Goal: Task Accomplishment & Management: Complete application form

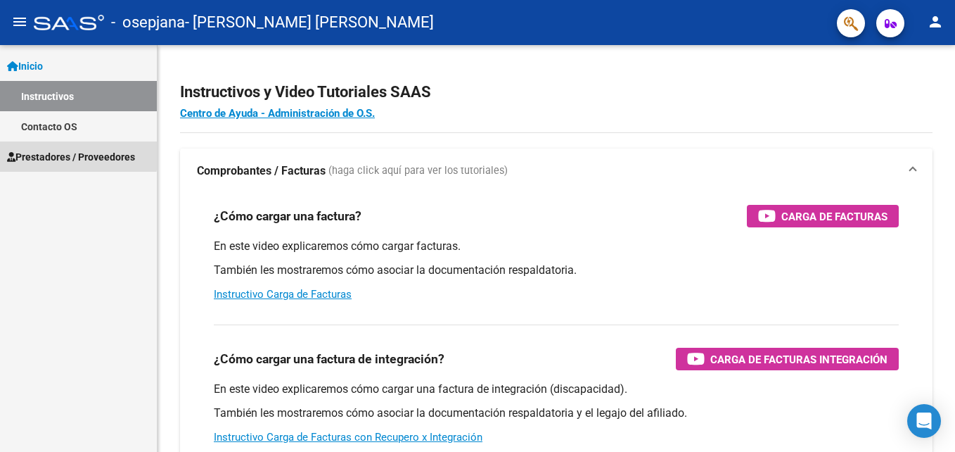
click at [55, 146] on link "Prestadores / Proveedores" at bounding box center [78, 156] width 157 height 30
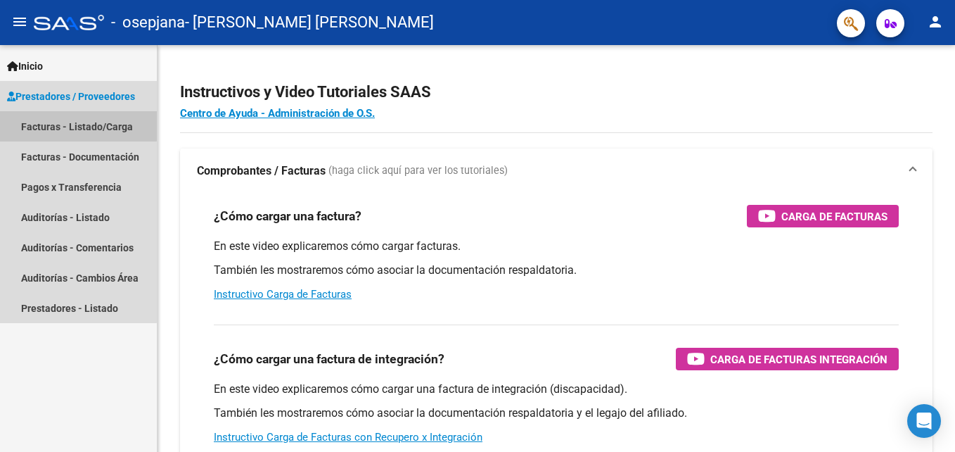
click at [71, 125] on link "Facturas - Listado/Carga" at bounding box center [78, 126] width 157 height 30
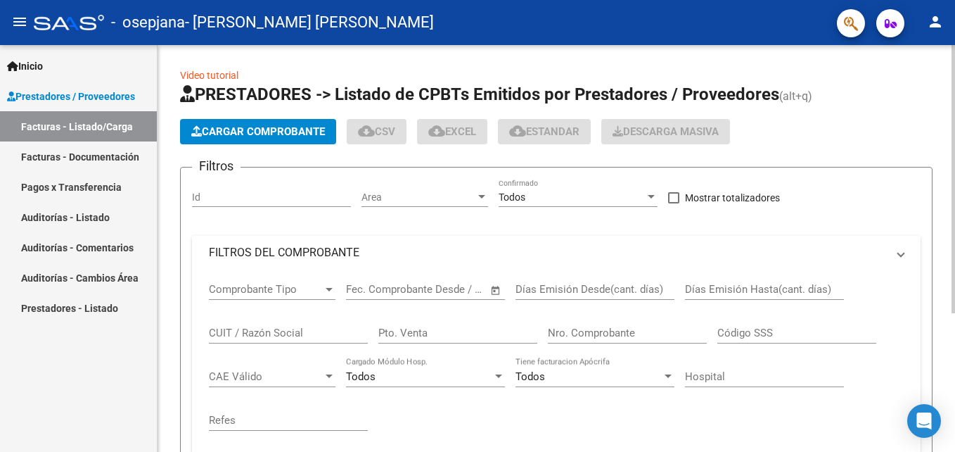
click at [251, 136] on span "Cargar Comprobante" at bounding box center [258, 131] width 134 height 13
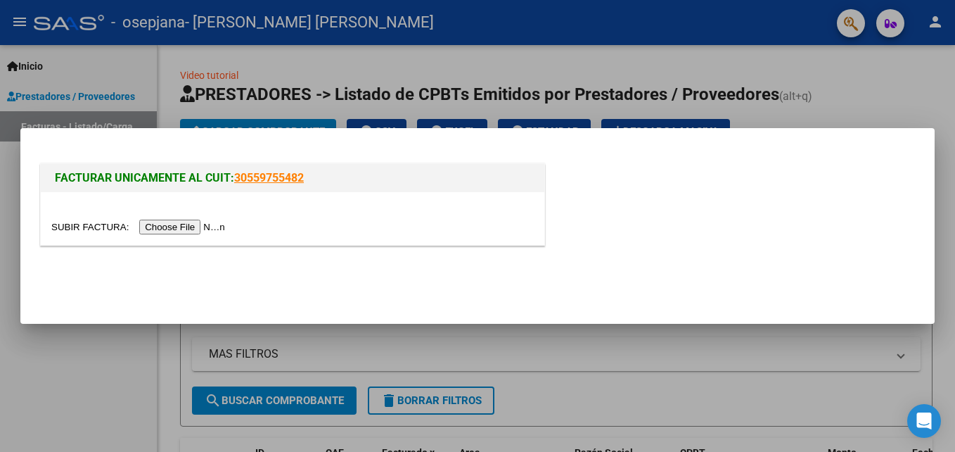
click at [174, 228] on input "file" at bounding box center [140, 226] width 178 height 15
click at [172, 226] on input "file" at bounding box center [140, 226] width 178 height 15
click at [155, 226] on input "file" at bounding box center [140, 226] width 178 height 15
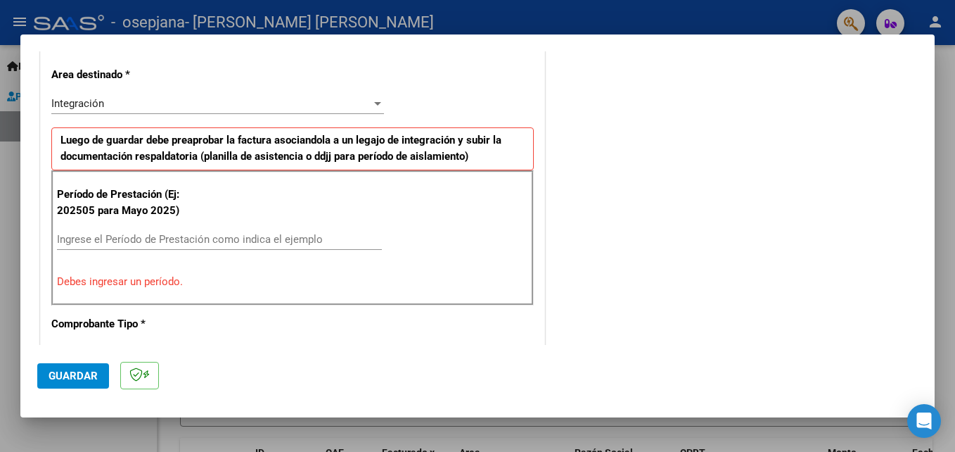
scroll to position [343, 0]
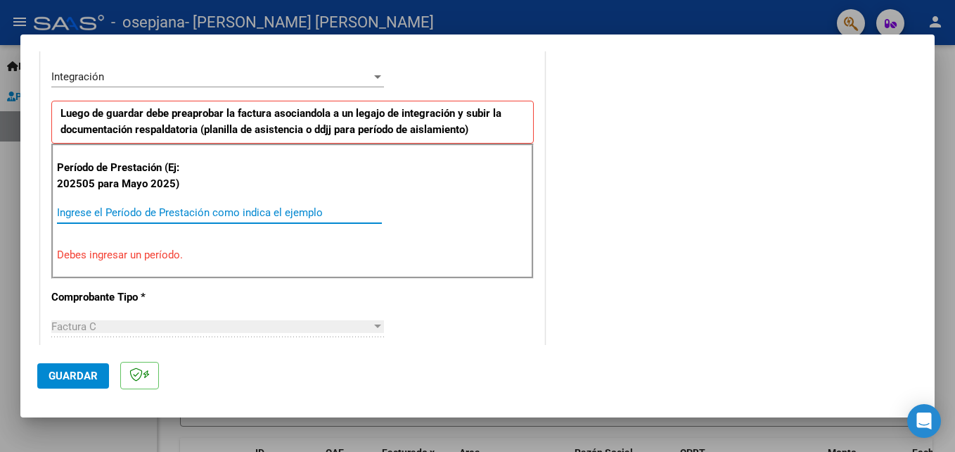
click at [259, 208] on input "Ingrese el Período de Prestación como indica el ejemplo" at bounding box center [219, 212] width 325 height 13
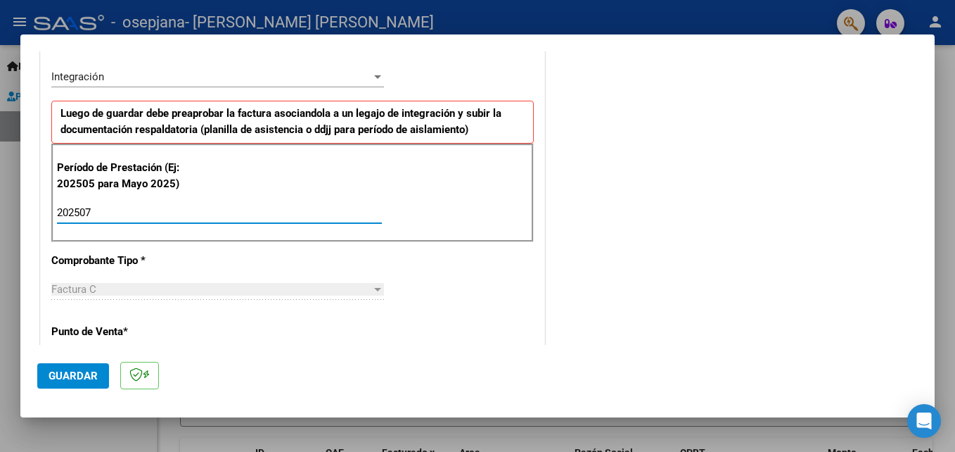
type input "202507"
click at [291, 288] on div "Factura C" at bounding box center [211, 289] width 320 height 13
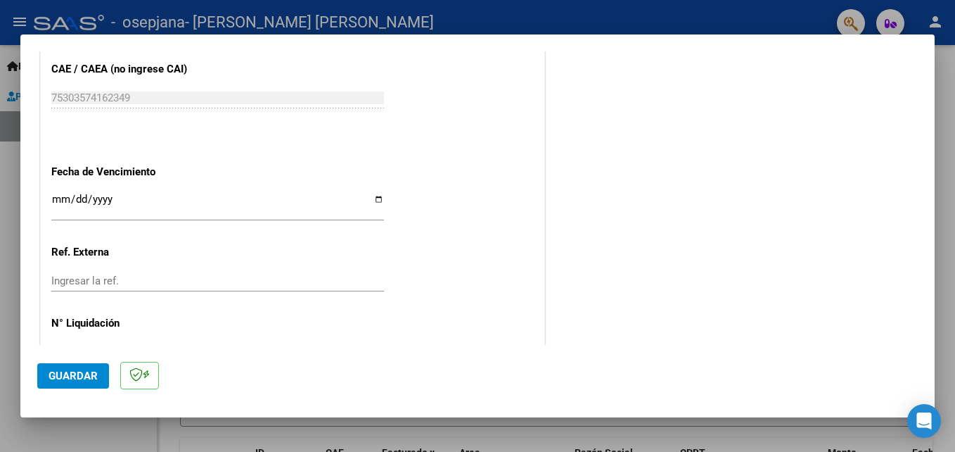
scroll to position [900, 0]
click at [151, 201] on input "Ingresar la fecha" at bounding box center [217, 204] width 333 height 23
click at [143, 246] on p "Ref. Externa" at bounding box center [123, 251] width 145 height 16
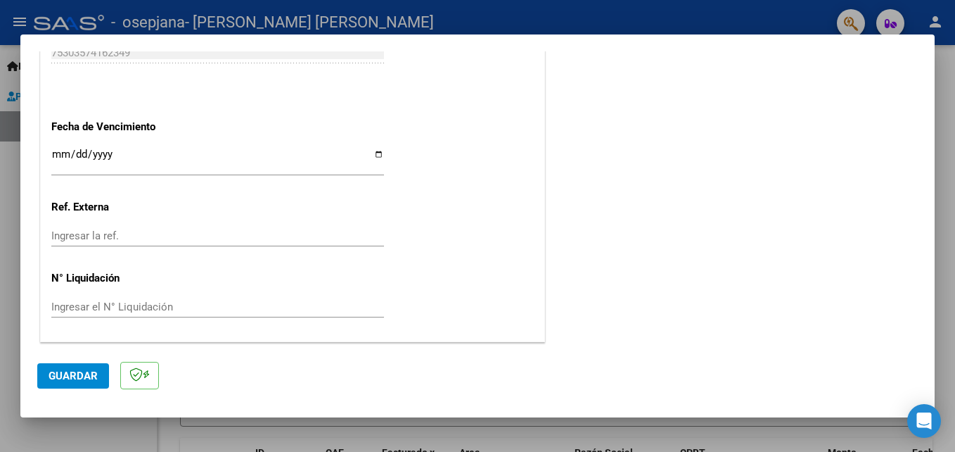
click at [79, 359] on mat-dialog-actions "Guardar" at bounding box center [477, 373] width 881 height 56
click at [73, 378] on span "Guardar" at bounding box center [73, 375] width 49 height 13
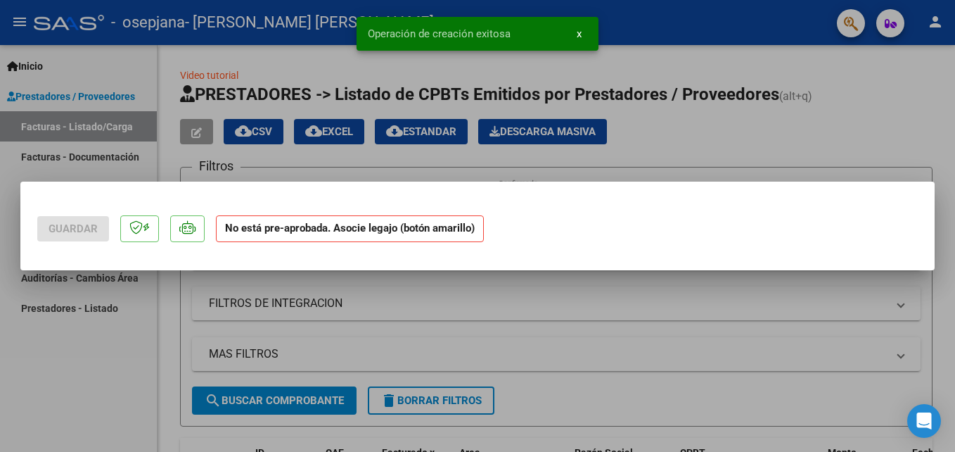
scroll to position [0, 0]
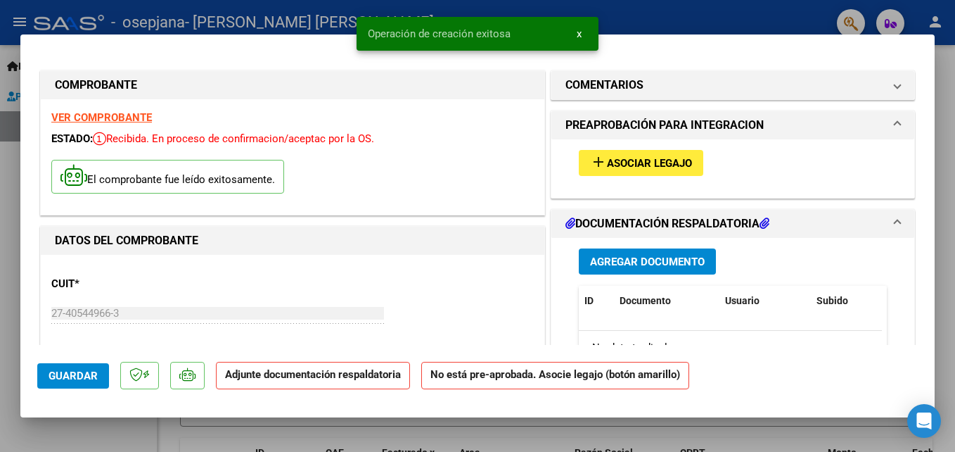
click at [627, 163] on span "Asociar Legajo" at bounding box center [649, 163] width 85 height 13
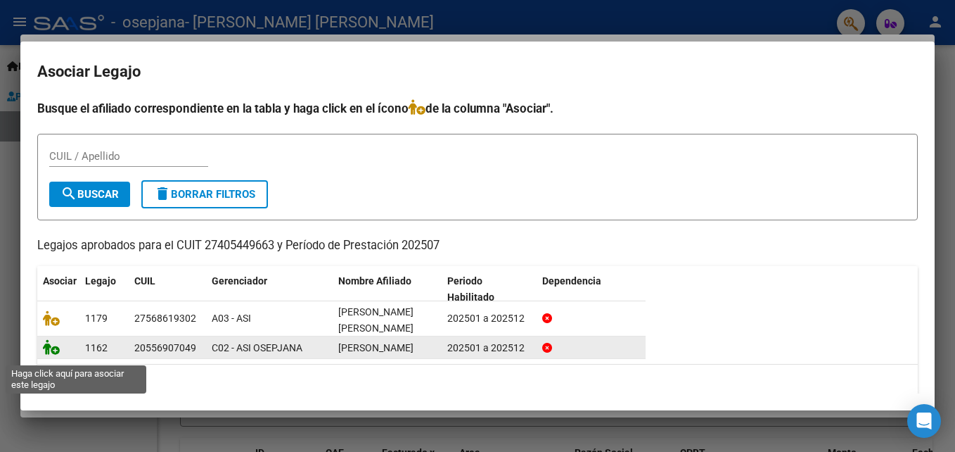
click at [59, 355] on icon at bounding box center [51, 346] width 17 height 15
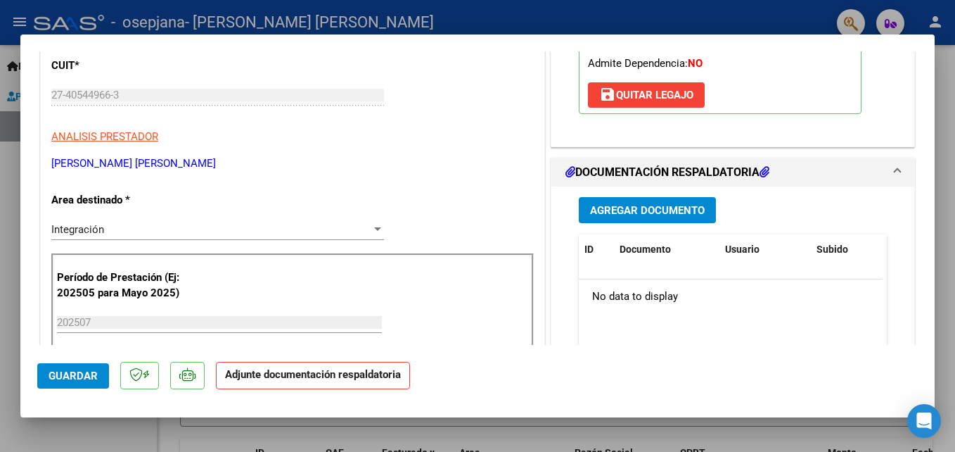
scroll to position [191, 0]
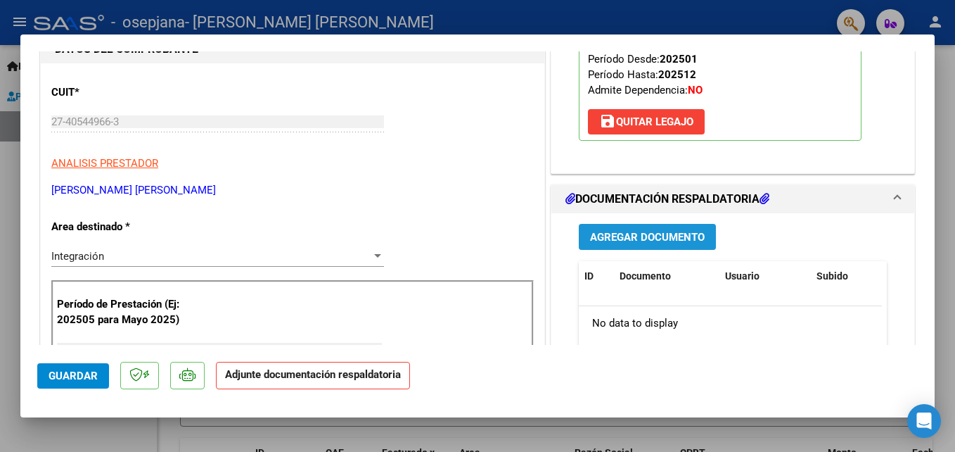
click at [614, 234] on span "Agregar Documento" at bounding box center [647, 237] width 115 height 13
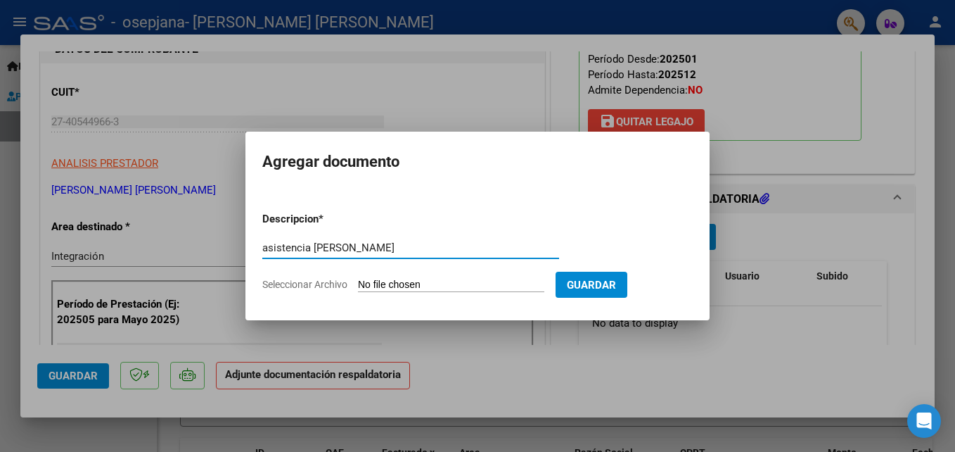
click at [452, 250] on input "asistencia [PERSON_NAME]" at bounding box center [410, 247] width 297 height 13
type input "asistencia julio"
click at [446, 282] on input "Seleccionar Archivo" at bounding box center [451, 285] width 186 height 13
click at [488, 284] on input "Seleccionar Archivo" at bounding box center [451, 285] width 186 height 13
click at [737, 272] on div at bounding box center [477, 226] width 955 height 452
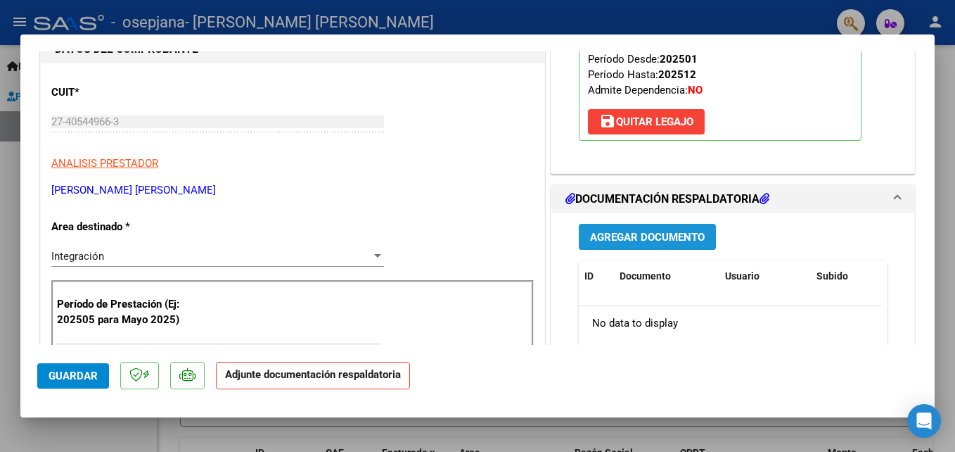
click at [625, 243] on span "Agregar Documento" at bounding box center [647, 237] width 115 height 13
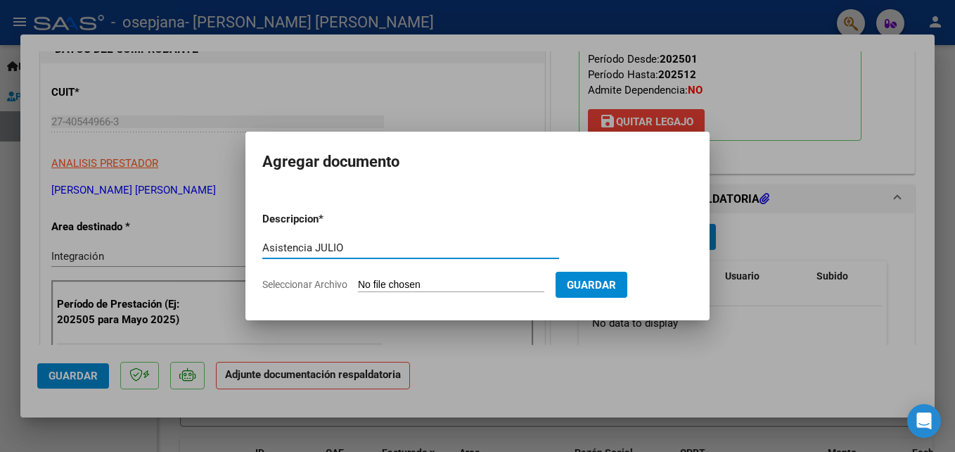
type input "Asistencia JULIO"
click at [434, 286] on input "Seleccionar Archivo" at bounding box center [451, 285] width 186 height 13
type input "C:\fakepath\[PERSON_NAME][DATE].pdf"
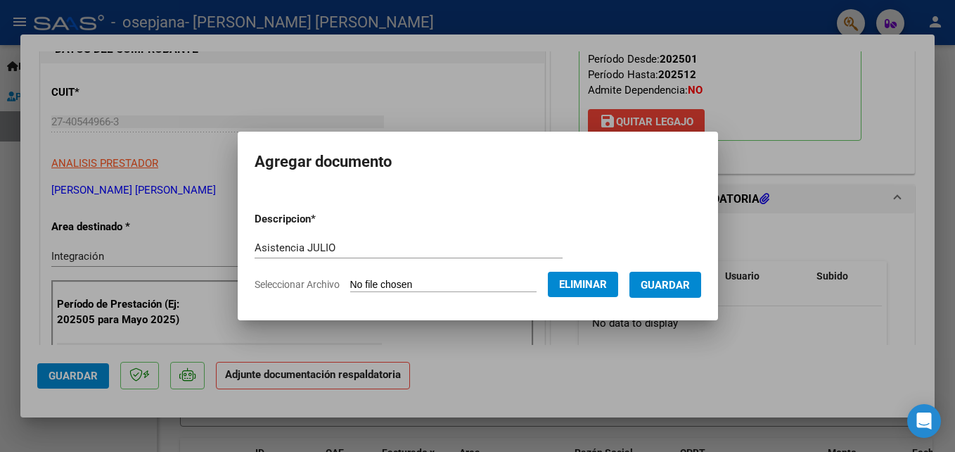
click at [690, 283] on span "Guardar" at bounding box center [665, 285] width 49 height 13
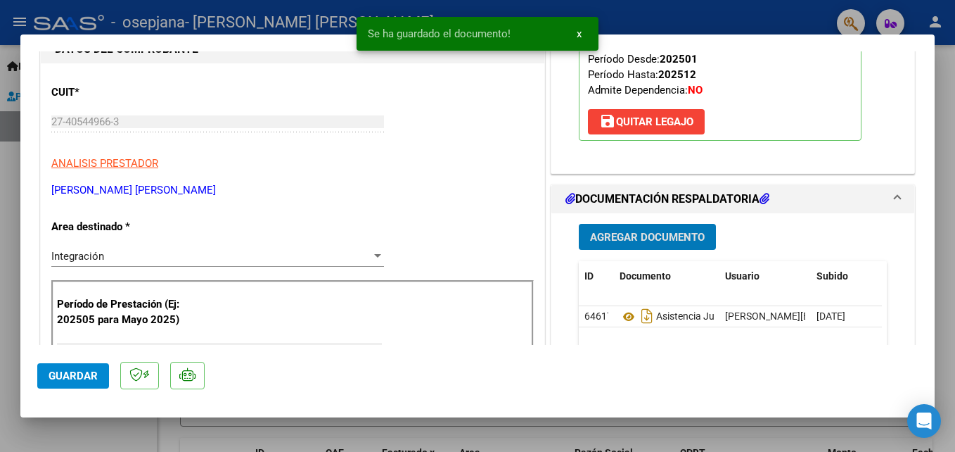
click at [656, 241] on span "Agregar Documento" at bounding box center [647, 237] width 115 height 13
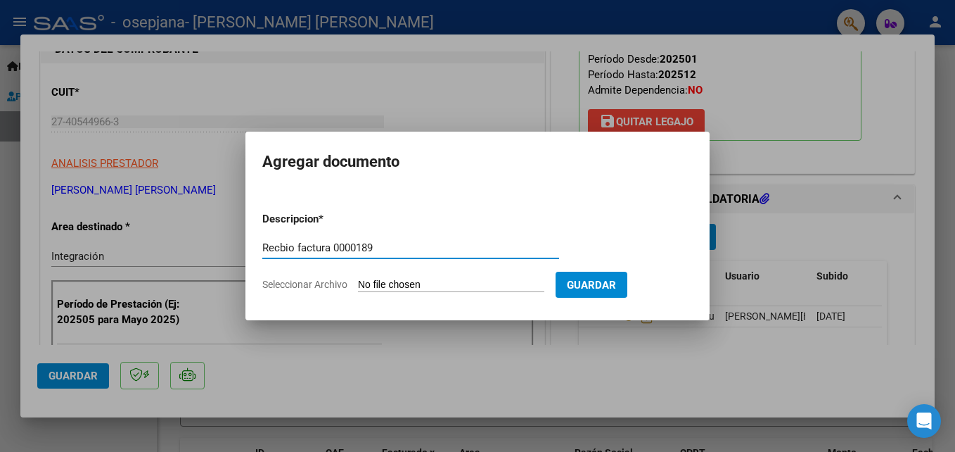
type input "Recbio factura 0000189"
click at [435, 283] on input "Seleccionar Archivo" at bounding box center [451, 285] width 186 height 13
type input "C:\fakepath\RECIBO FACTURA 189 [PERSON_NAME].pdf"
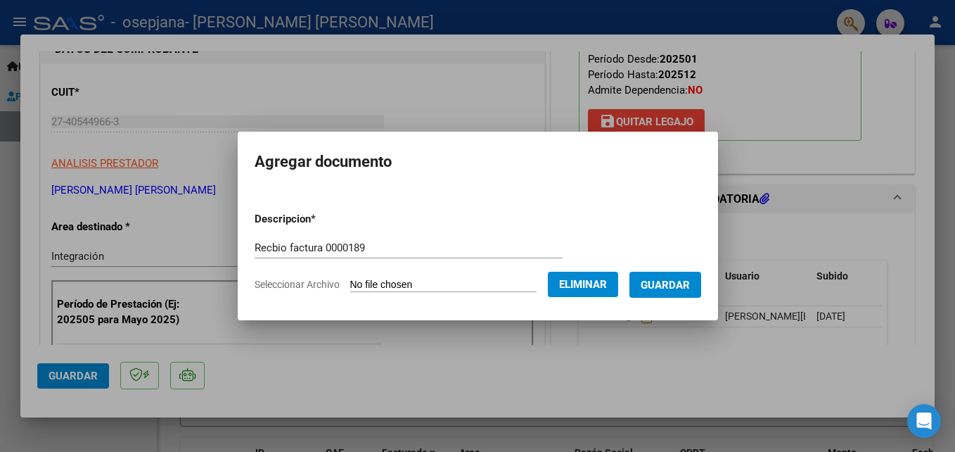
click at [314, 253] on input "Recbio factura 0000189" at bounding box center [409, 247] width 308 height 13
type input "Recbio factura 00000189"
click at [673, 281] on span "Guardar" at bounding box center [665, 285] width 49 height 13
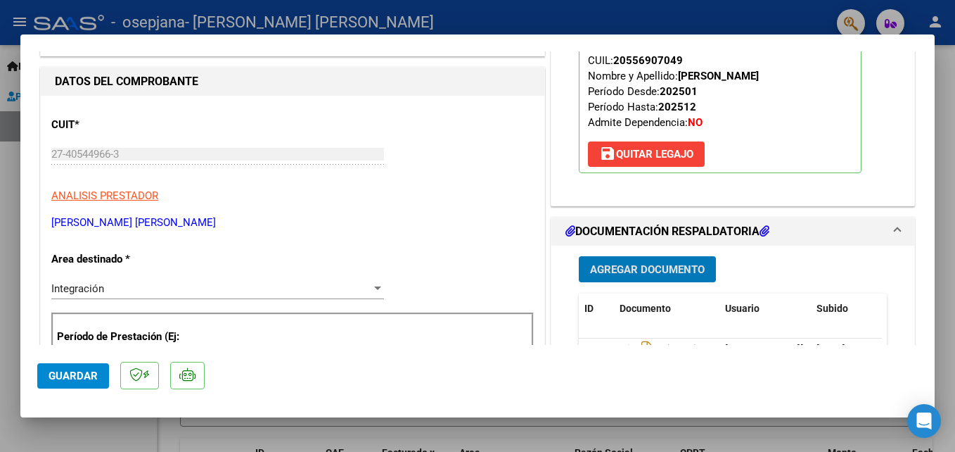
scroll to position [158, 0]
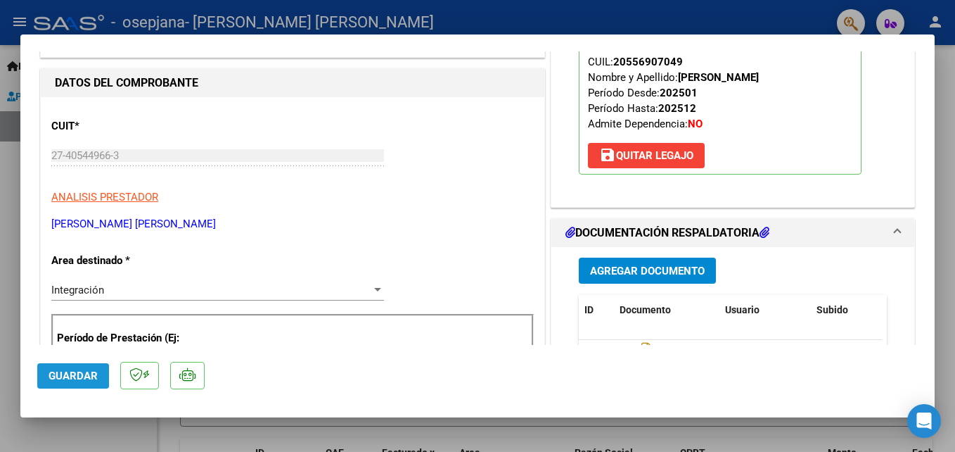
click at [49, 375] on span "Guardar" at bounding box center [73, 375] width 49 height 13
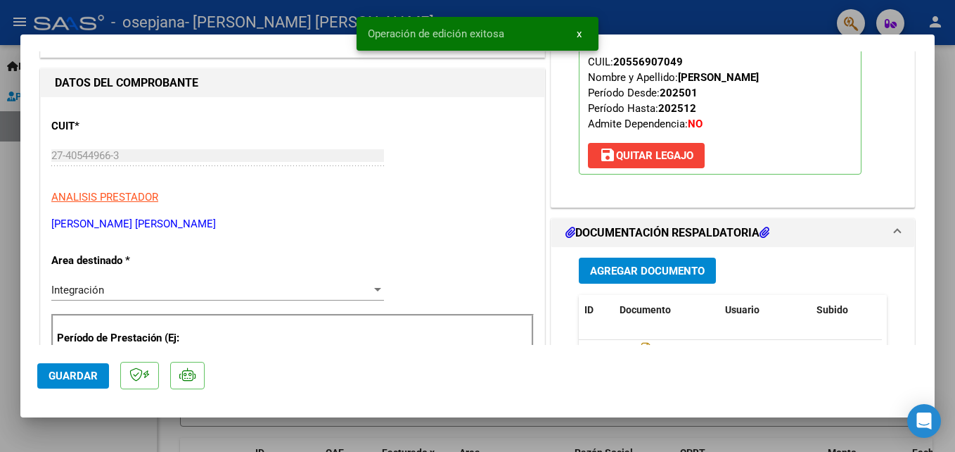
scroll to position [0, 0]
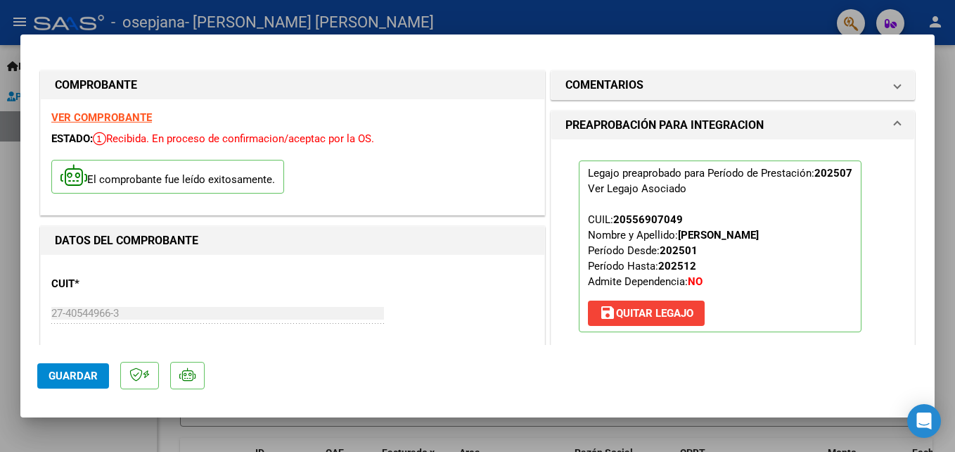
click at [8, 212] on div at bounding box center [477, 226] width 955 height 452
type input "$ 0,00"
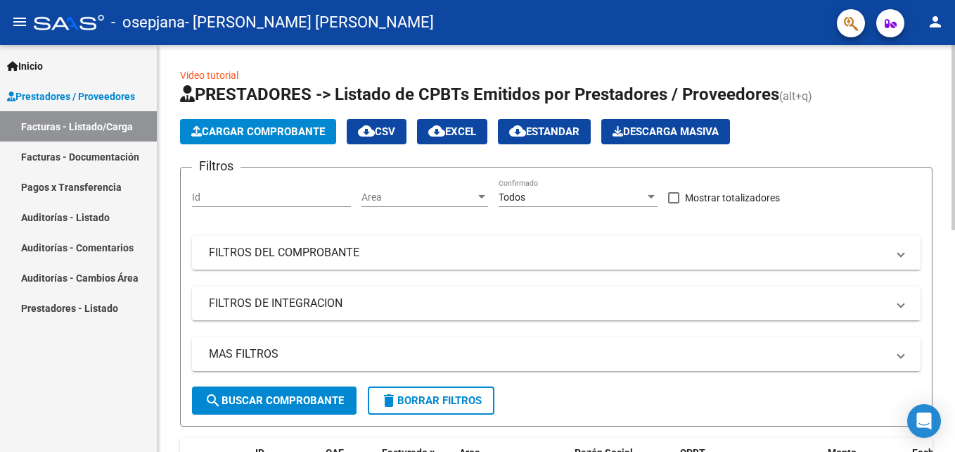
click at [227, 139] on button "Cargar Comprobante" at bounding box center [258, 131] width 156 height 25
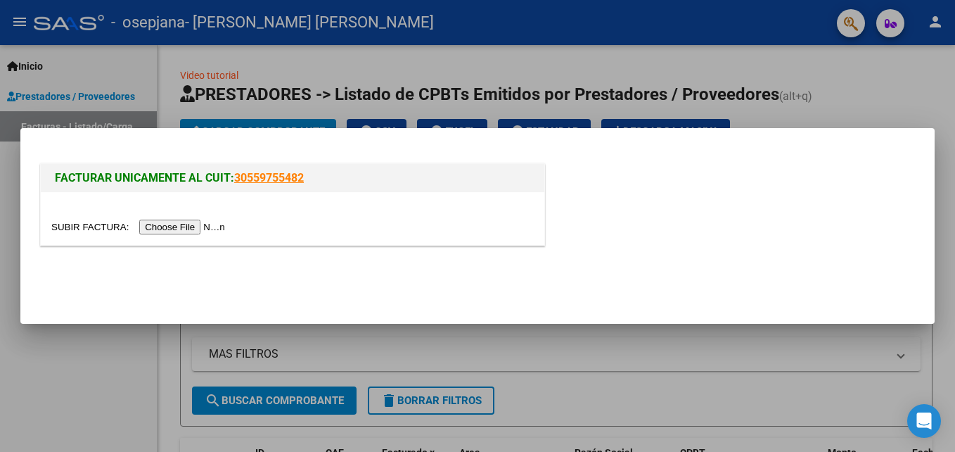
drag, startPoint x: 227, startPoint y: 139, endPoint x: 188, endPoint y: 229, distance: 97.4
click at [188, 229] on div "FACTURAR UNICAMENTE AL CUIT: 30559755482" at bounding box center [477, 226] width 955 height 452
click at [188, 229] on input "file" at bounding box center [140, 226] width 178 height 15
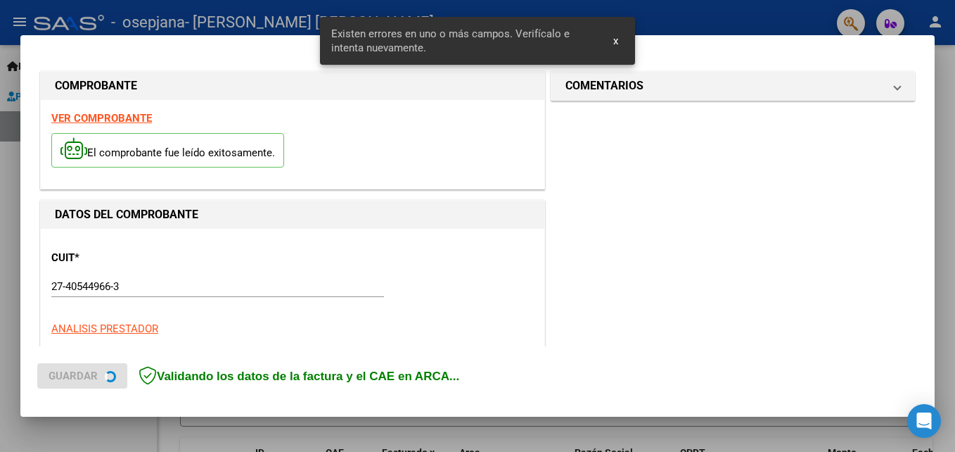
scroll to position [343, 0]
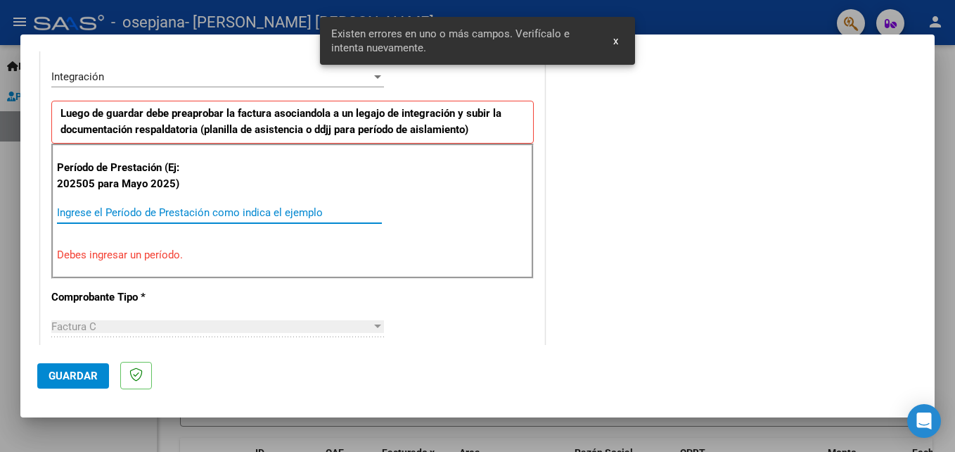
click at [279, 213] on input "Ingrese el Período de Prestación como indica el ejemplo" at bounding box center [219, 212] width 325 height 13
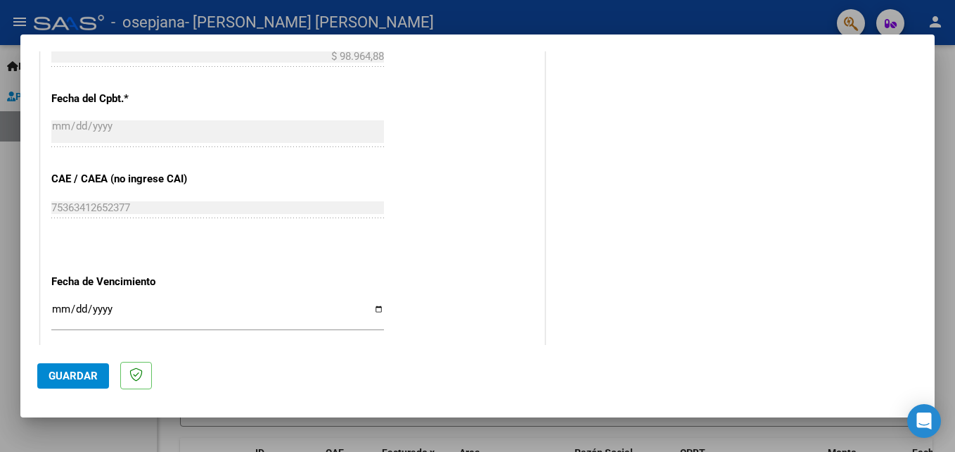
scroll to position [549, 0]
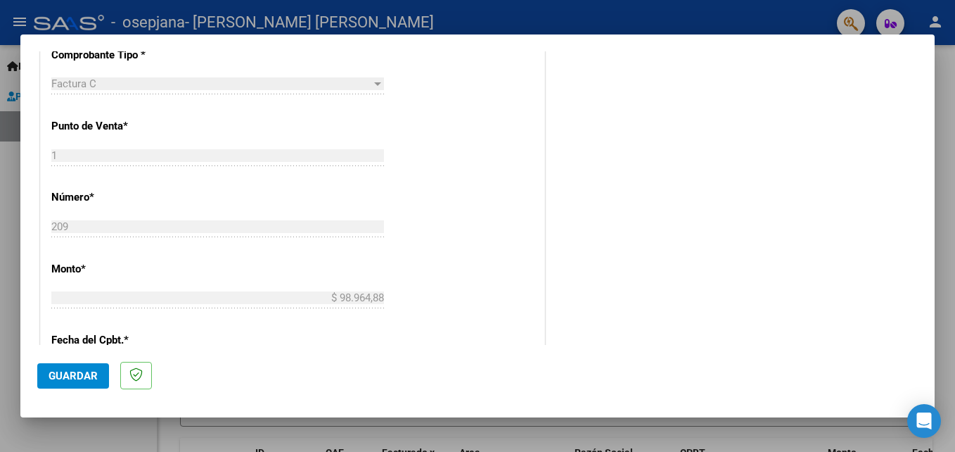
type input "202508"
click at [76, 371] on span "Guardar" at bounding box center [73, 375] width 49 height 13
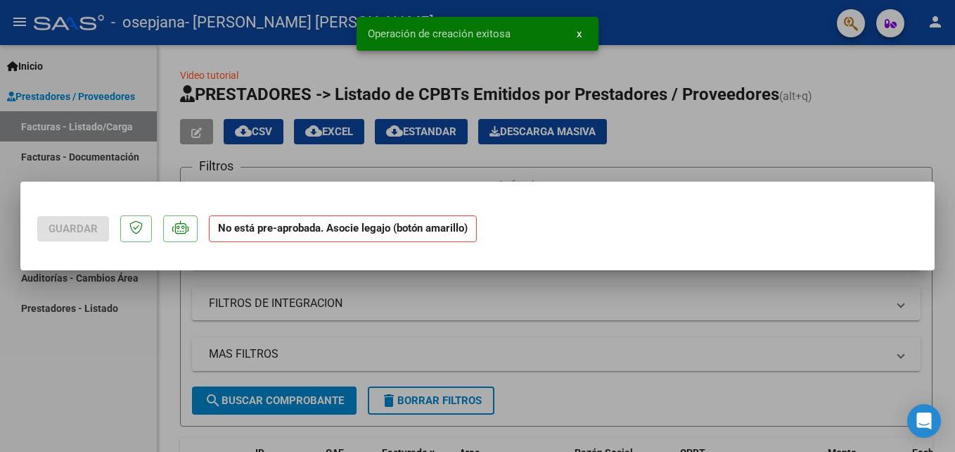
scroll to position [0, 0]
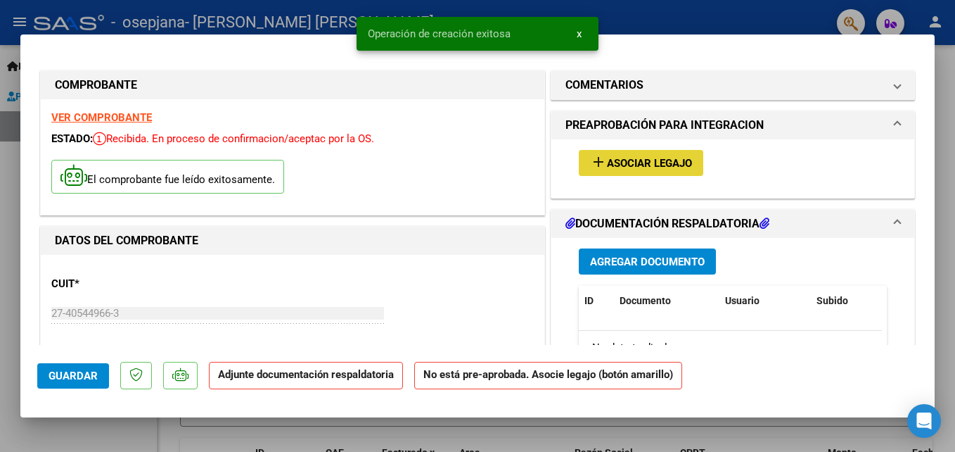
click at [595, 168] on mat-icon "add" at bounding box center [598, 161] width 17 height 17
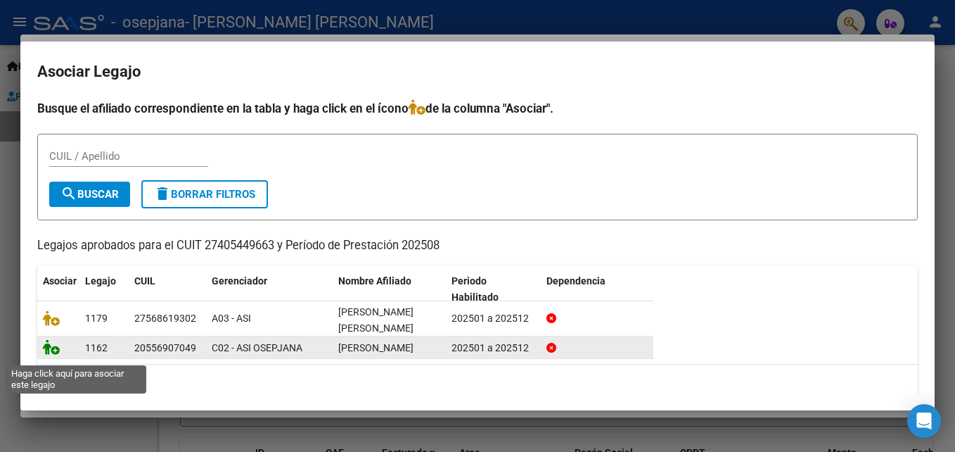
click at [51, 354] on icon at bounding box center [51, 346] width 17 height 15
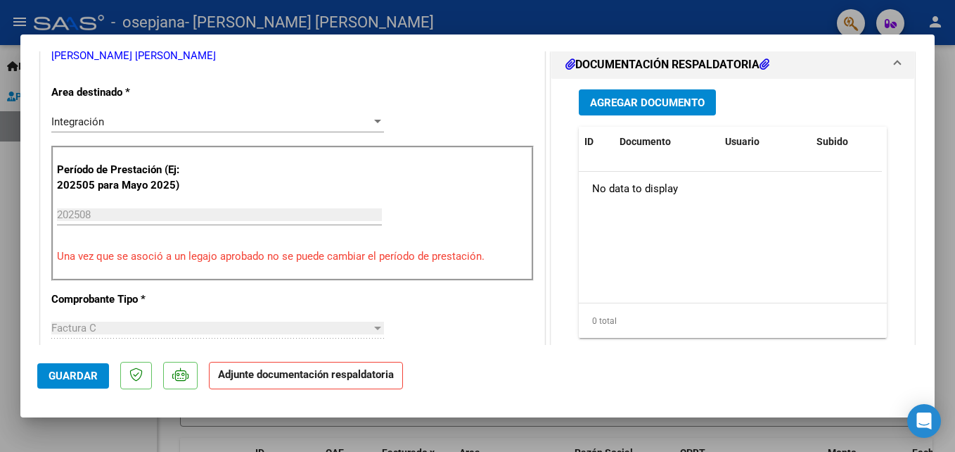
scroll to position [266, 0]
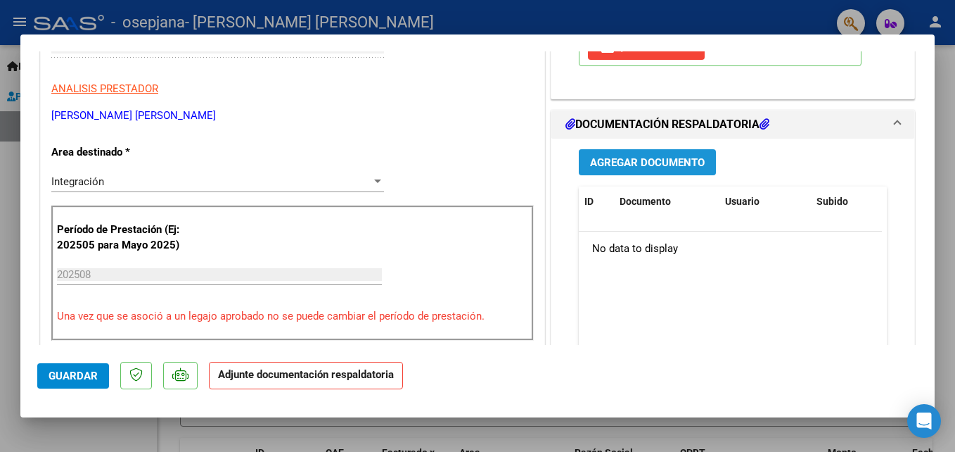
click at [592, 151] on button "Agregar Documento" at bounding box center [647, 162] width 137 height 26
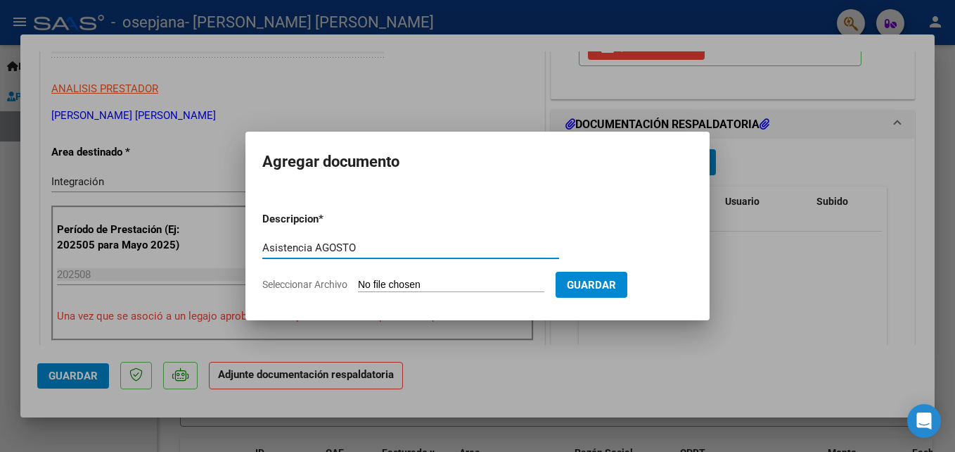
type input "Asistencia AGOSTO"
click at [468, 281] on input "Seleccionar Archivo" at bounding box center [451, 285] width 186 height 13
type input "C:\fakepath\[PERSON_NAME].pdf"
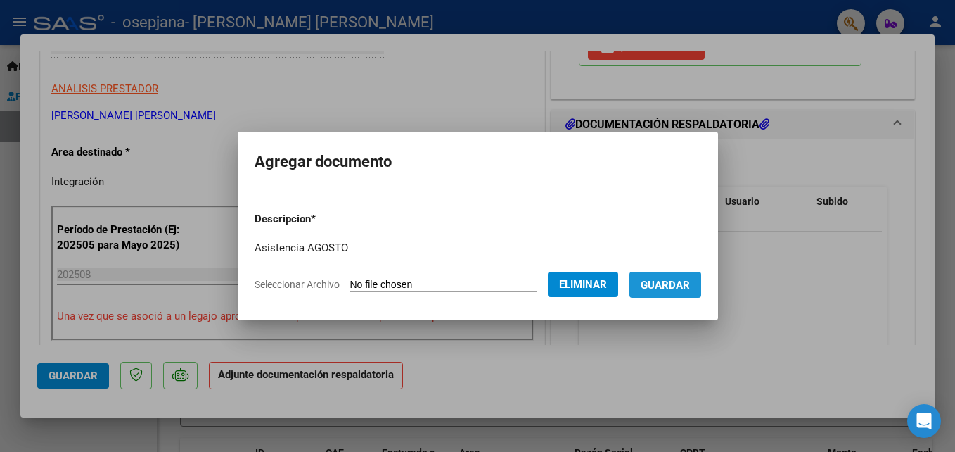
click at [695, 274] on button "Guardar" at bounding box center [666, 285] width 72 height 26
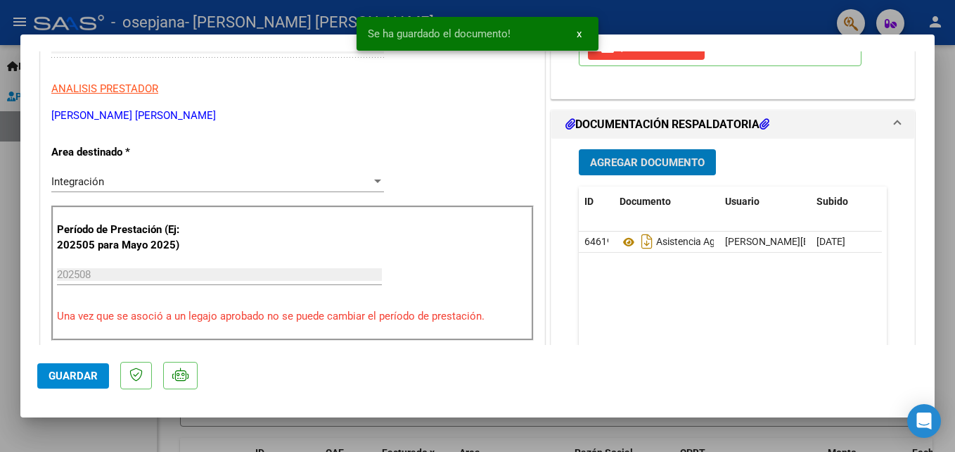
click at [82, 367] on button "Guardar" at bounding box center [73, 375] width 72 height 25
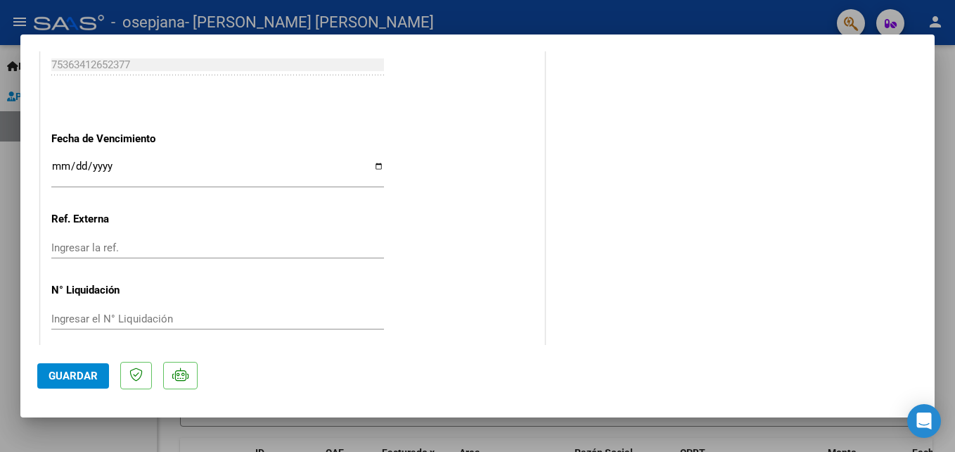
scroll to position [966, 0]
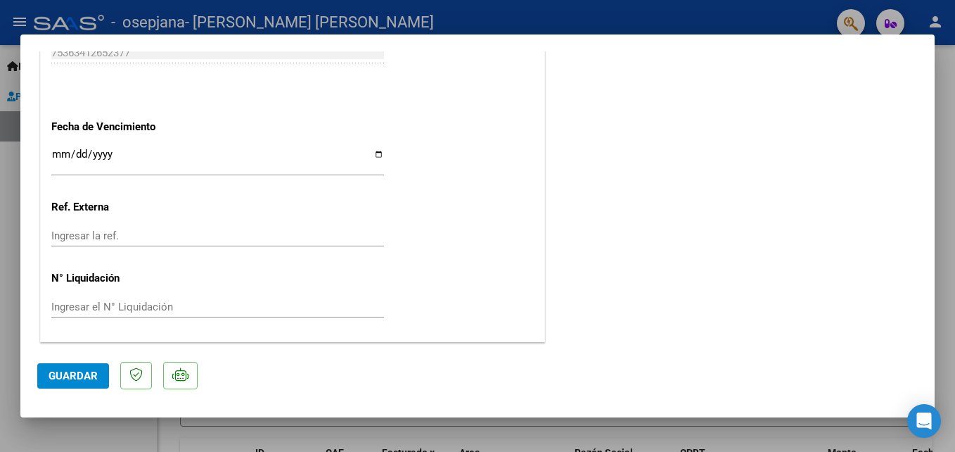
click at [82, 364] on button "Guardar" at bounding box center [73, 375] width 72 height 25
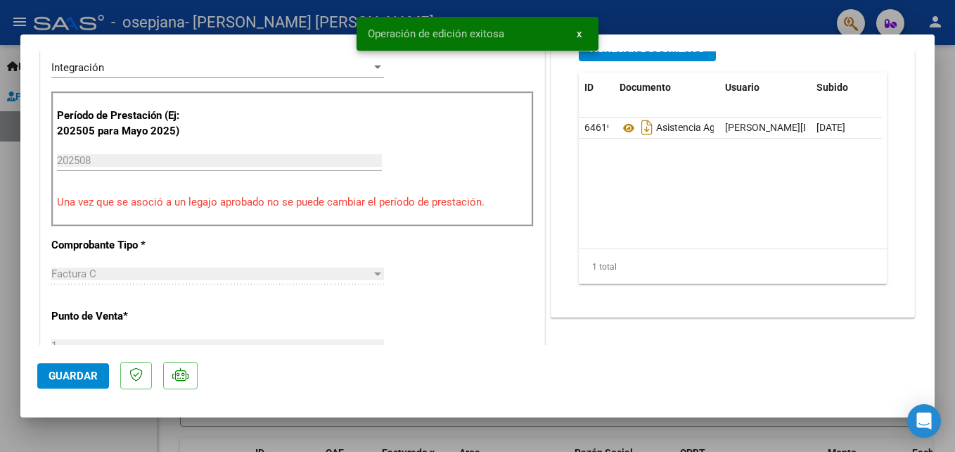
scroll to position [333, 0]
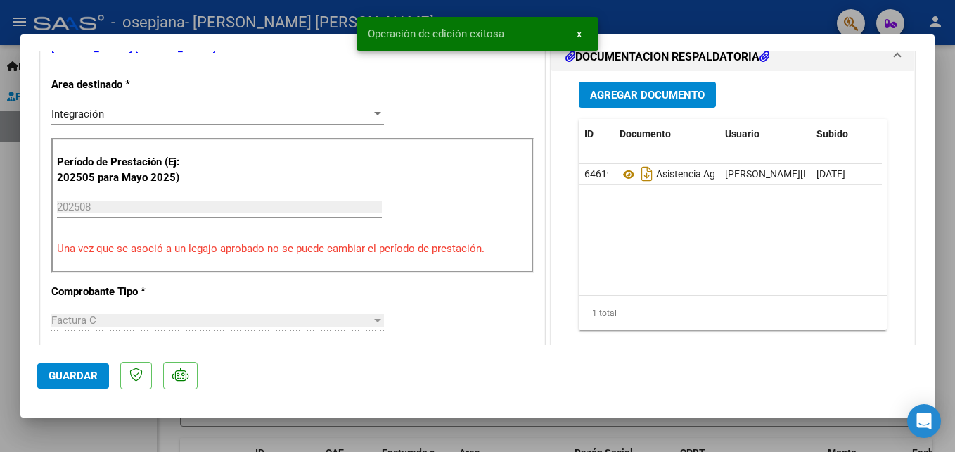
click at [9, 186] on div at bounding box center [477, 226] width 955 height 452
type input "$ 0,00"
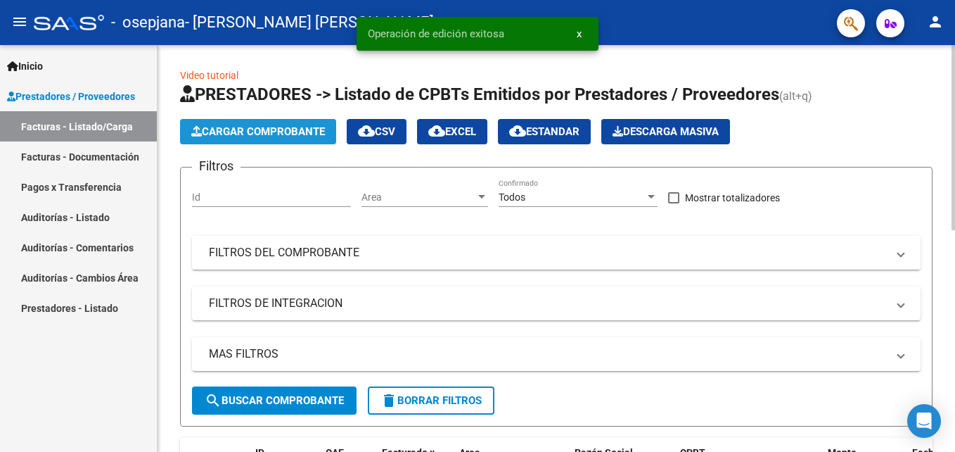
click at [243, 140] on button "Cargar Comprobante" at bounding box center [258, 131] width 156 height 25
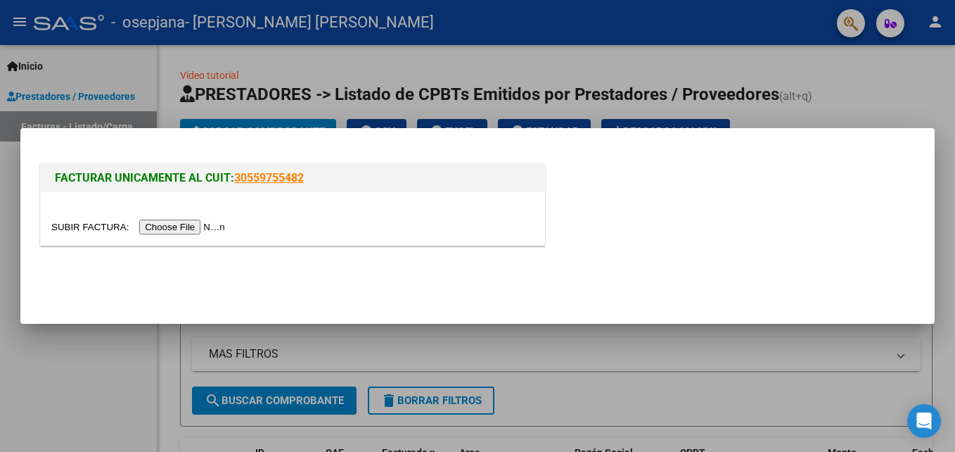
click at [169, 224] on input "file" at bounding box center [140, 226] width 178 height 15
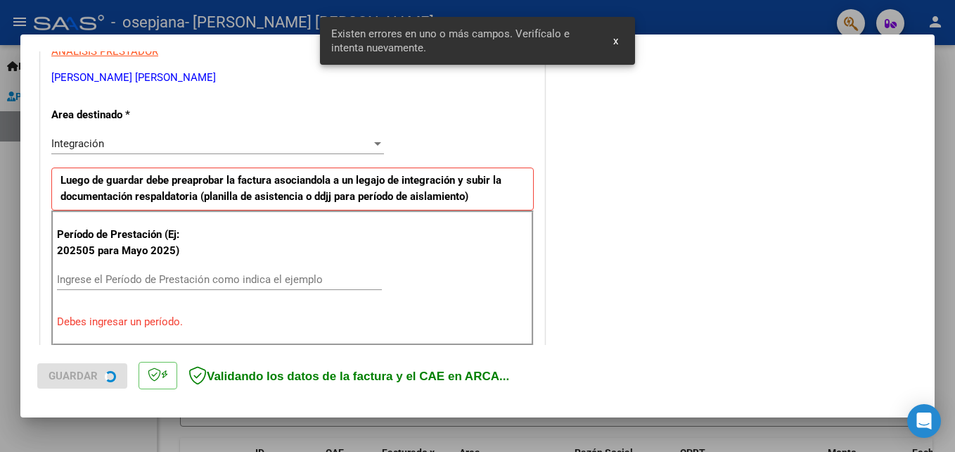
scroll to position [317, 0]
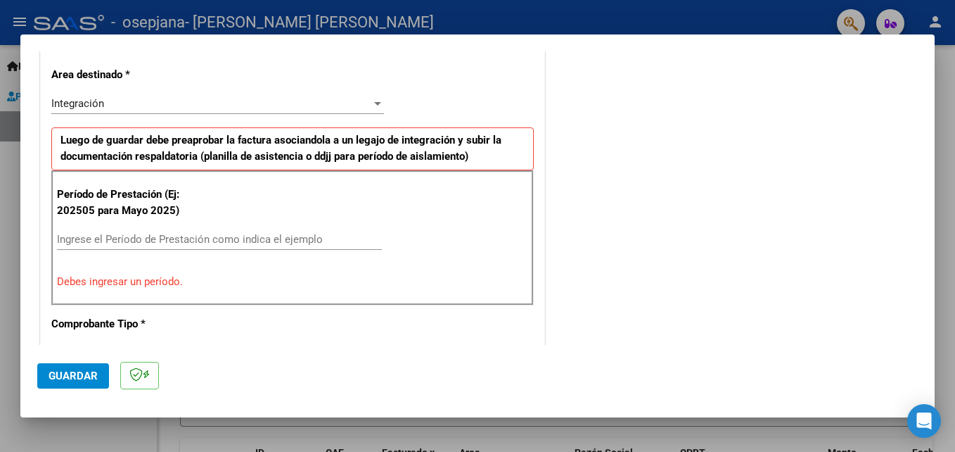
click at [221, 232] on div "Ingrese el Período de Prestación como indica el ejemplo" at bounding box center [219, 239] width 325 height 21
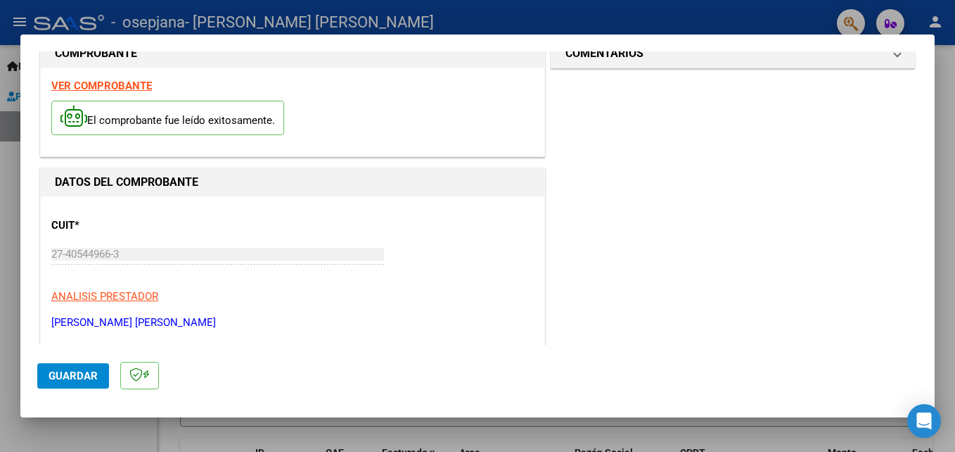
scroll to position [0, 0]
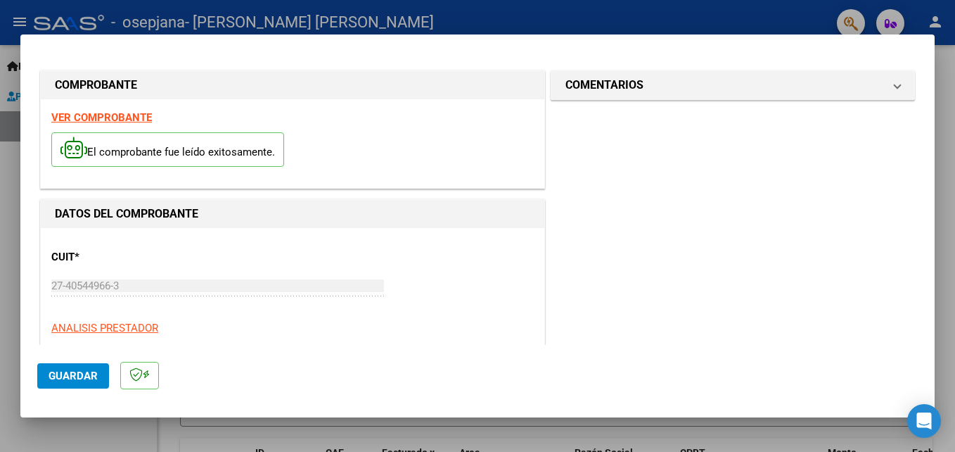
type input "202507"
click at [80, 369] on span "Guardar" at bounding box center [73, 375] width 49 height 13
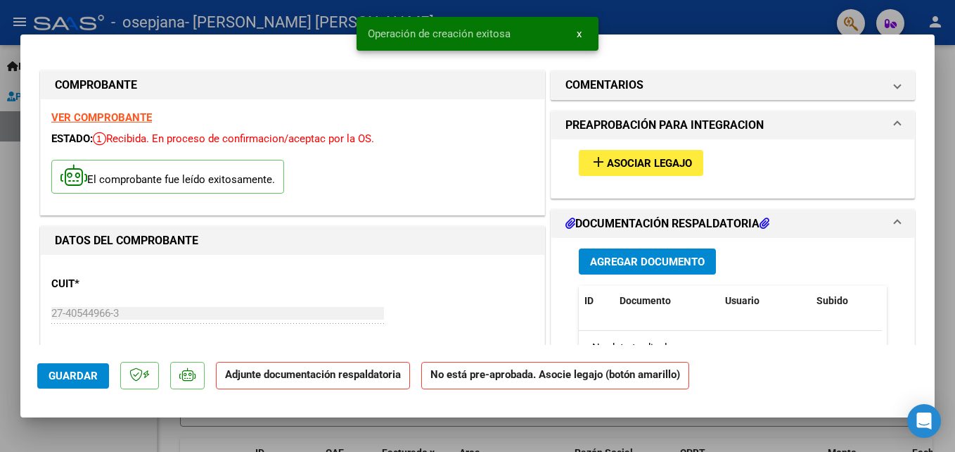
click at [630, 171] on button "add Asociar Legajo" at bounding box center [641, 163] width 125 height 26
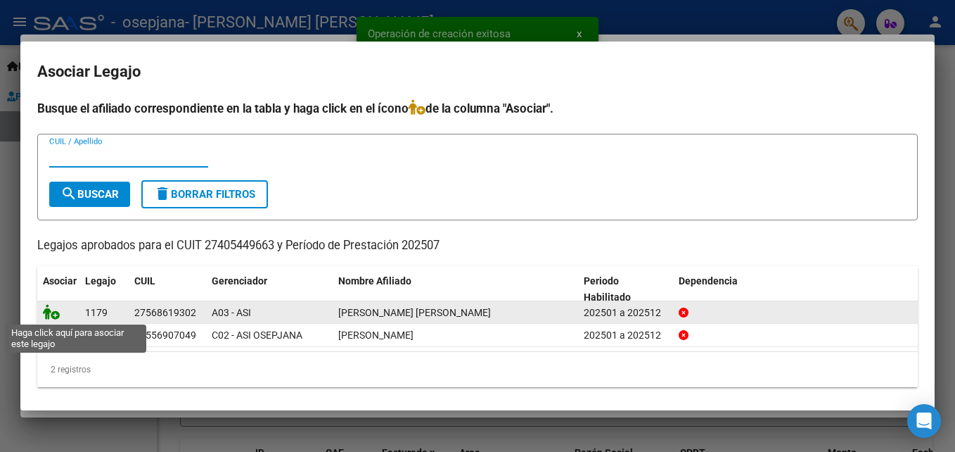
click at [51, 313] on icon at bounding box center [51, 311] width 17 height 15
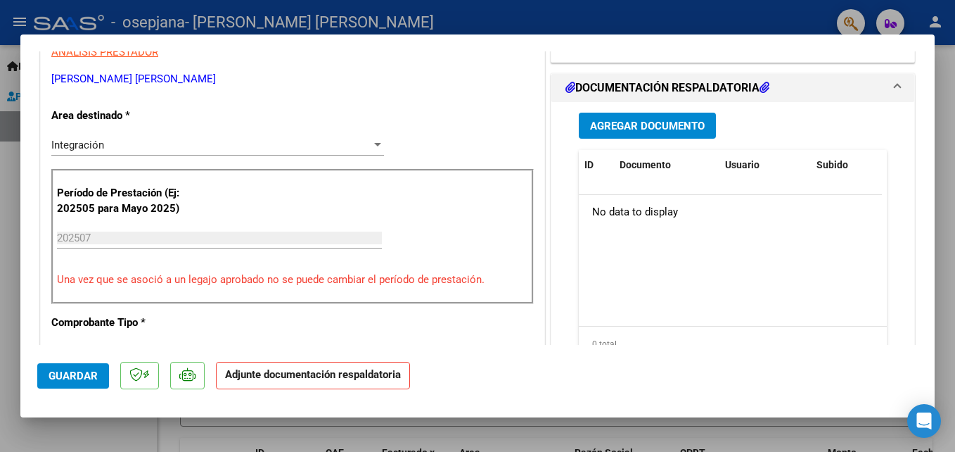
scroll to position [298, 0]
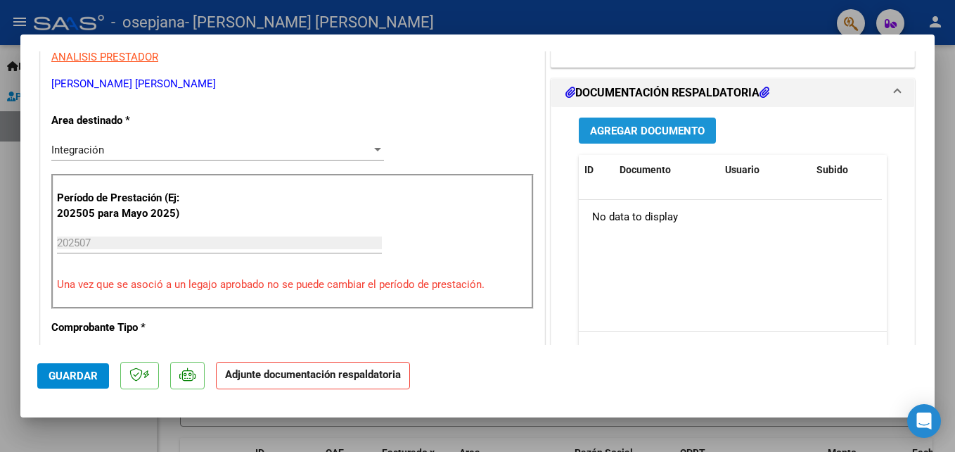
click at [641, 129] on span "Agregar Documento" at bounding box center [647, 131] width 115 height 13
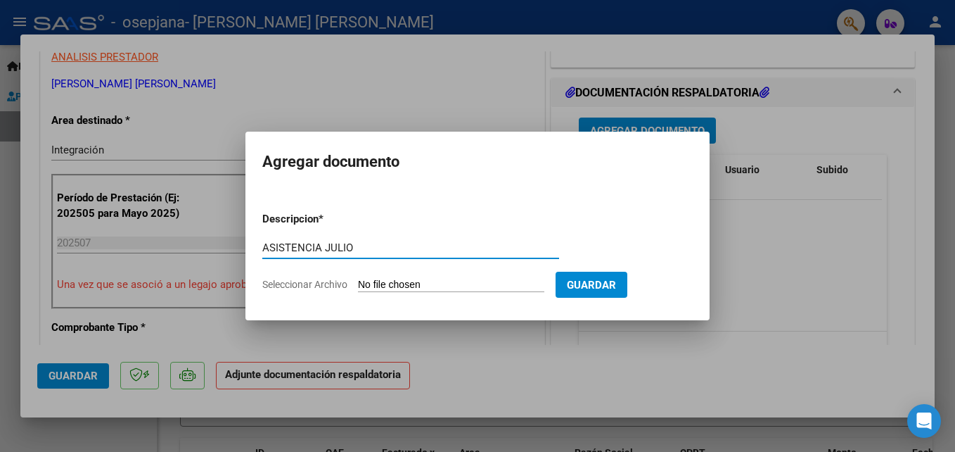
type input "ASISTENCIA JULIO"
click at [432, 291] on input "Seleccionar Archivo" at bounding box center [451, 285] width 186 height 13
type input "C:\fakepath\[PERSON_NAME][DATE].pdf"
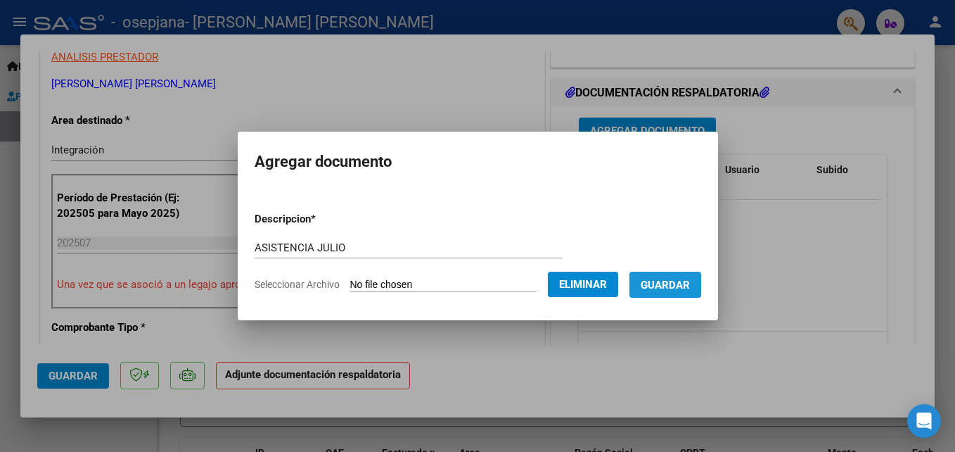
click at [684, 282] on span "Guardar" at bounding box center [665, 285] width 49 height 13
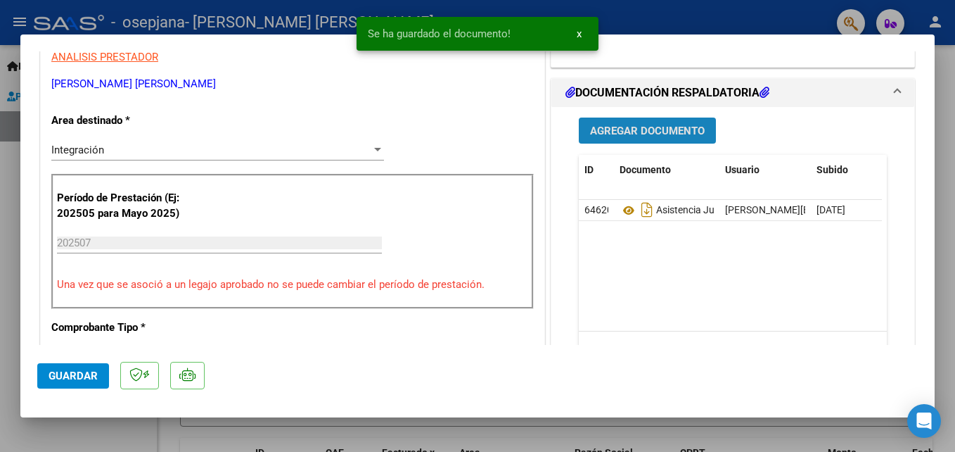
click at [648, 128] on span "Agregar Documento" at bounding box center [647, 131] width 115 height 13
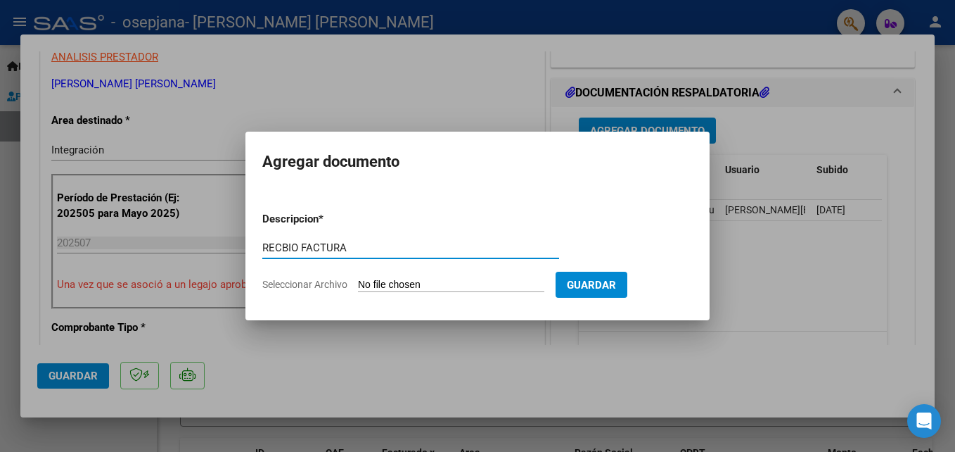
click at [280, 243] on input "RECBIO FACTURA" at bounding box center [410, 247] width 297 height 13
click at [293, 244] on input "RECIBIO FACTURA" at bounding box center [410, 247] width 297 height 13
type input "RECIBO FACTURA"
click at [389, 288] on input "Seleccionar Archivo" at bounding box center [451, 285] width 186 height 13
type input "C:\fakepath\RECIBO FACTURA 188 ALMA.pdf"
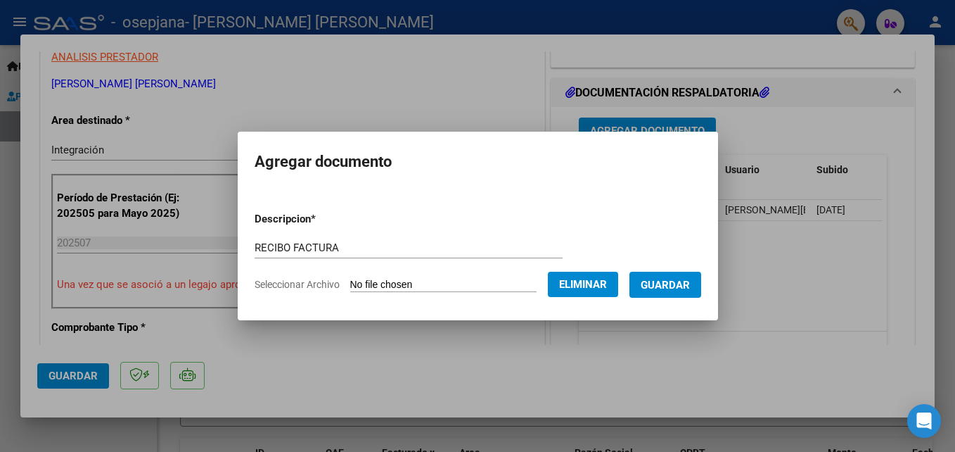
click at [371, 236] on form "Descripcion * RECIBO FACTURA Escriba aquí una descripcion Seleccionar Archivo E…" at bounding box center [478, 251] width 447 height 103
drag, startPoint x: 312, startPoint y: 240, endPoint x: 320, endPoint y: 249, distance: 12.0
click at [320, 249] on div "RECIBO FACTURA Escriba aquí una descripcion" at bounding box center [409, 247] width 308 height 21
click at [320, 249] on input "RECIBO FACTURA" at bounding box center [409, 247] width 308 height 13
type input "RECIBO FACTURA 00000188"
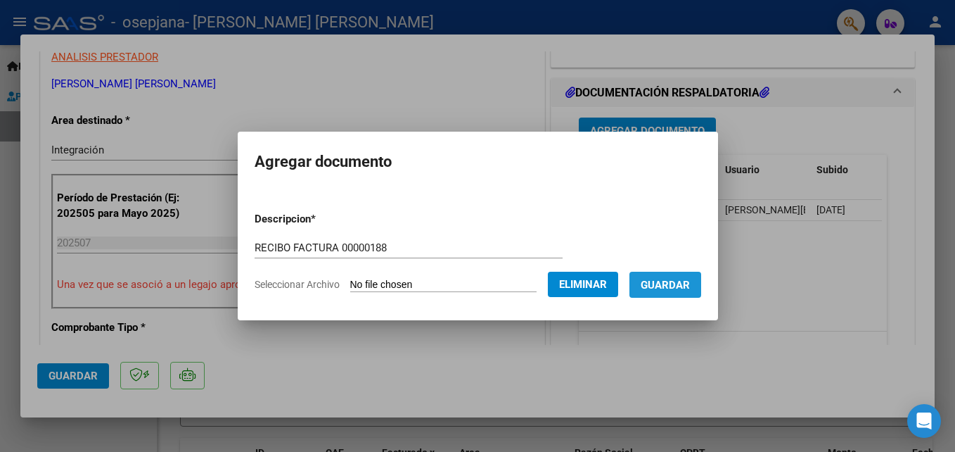
click at [690, 286] on span "Guardar" at bounding box center [665, 285] width 49 height 13
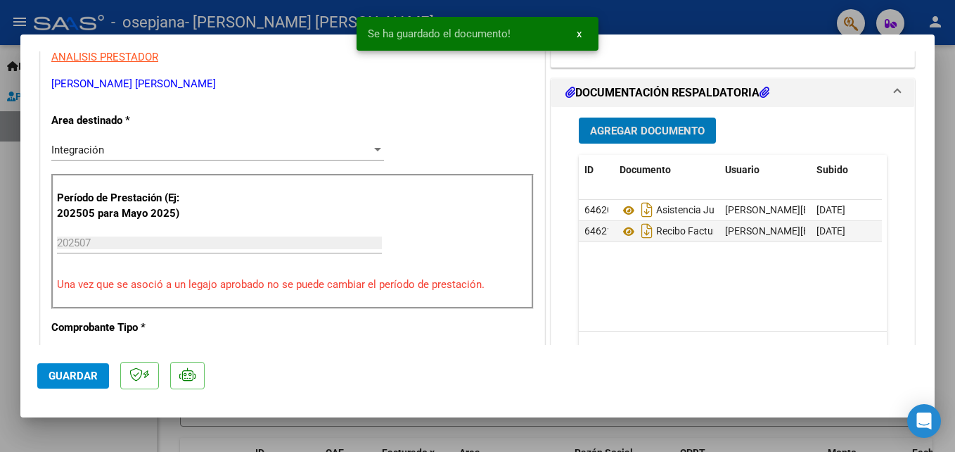
click at [84, 369] on span "Guardar" at bounding box center [73, 375] width 49 height 13
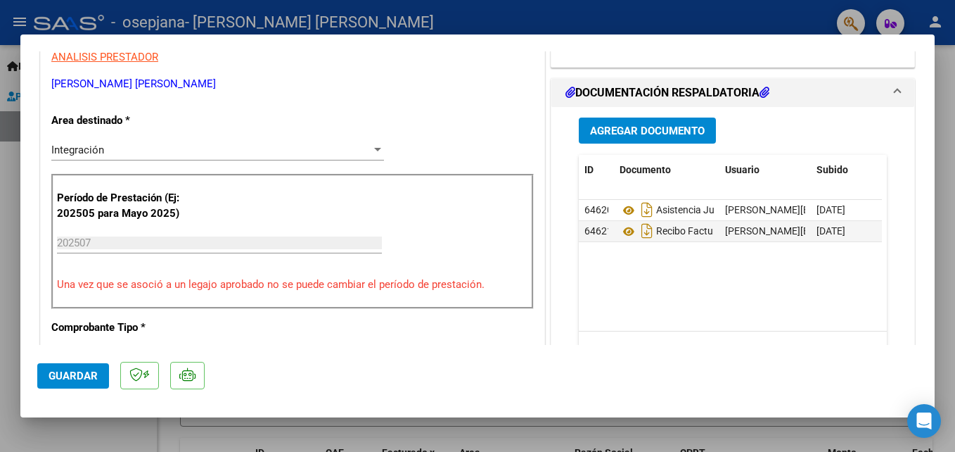
click at [11, 352] on div at bounding box center [477, 226] width 955 height 452
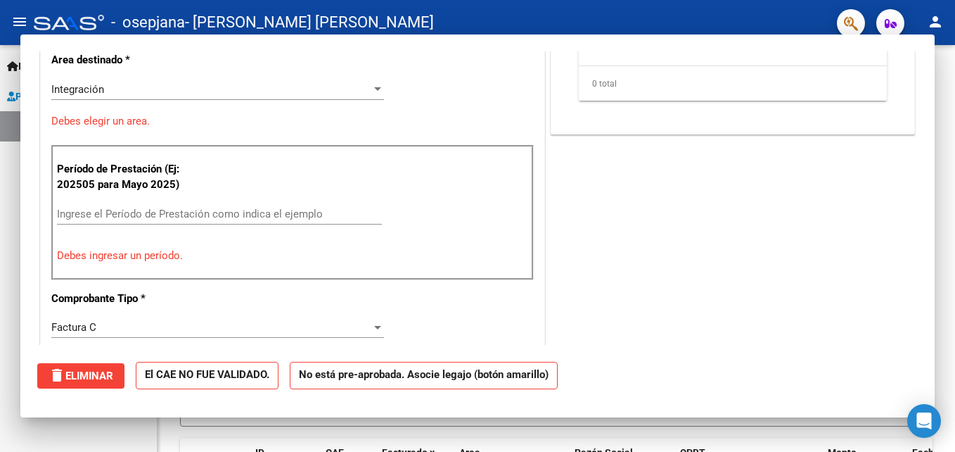
scroll to position [0, 0]
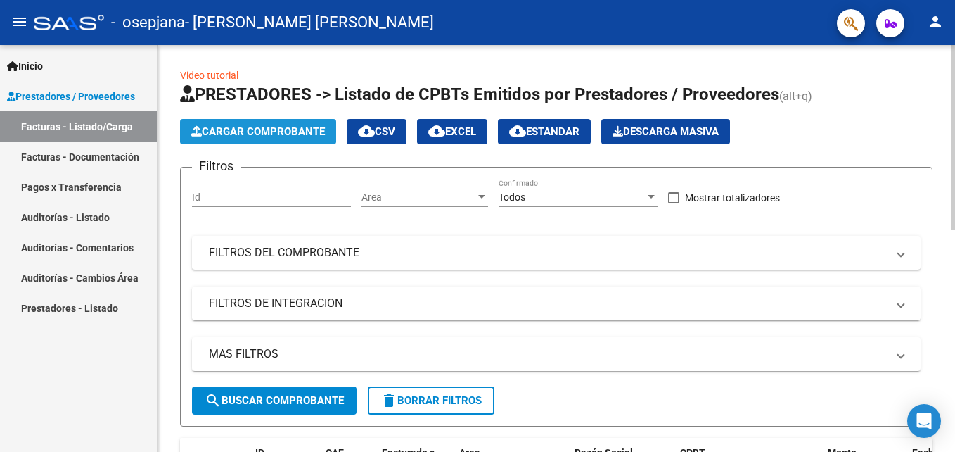
click at [214, 136] on span "Cargar Comprobante" at bounding box center [258, 131] width 134 height 13
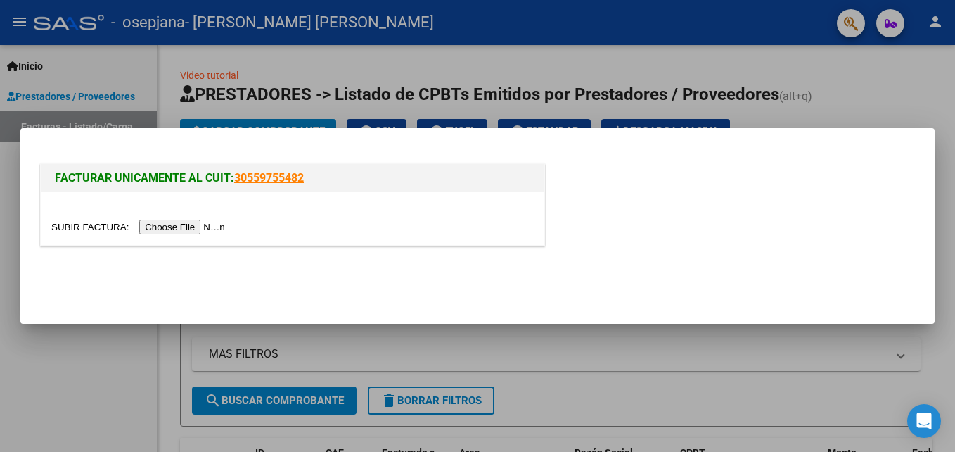
click at [167, 229] on input "file" at bounding box center [140, 226] width 178 height 15
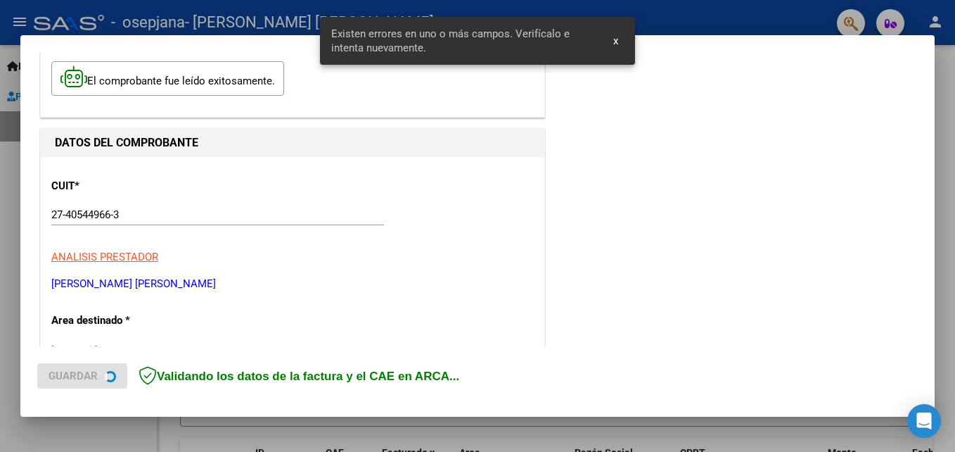
scroll to position [317, 0]
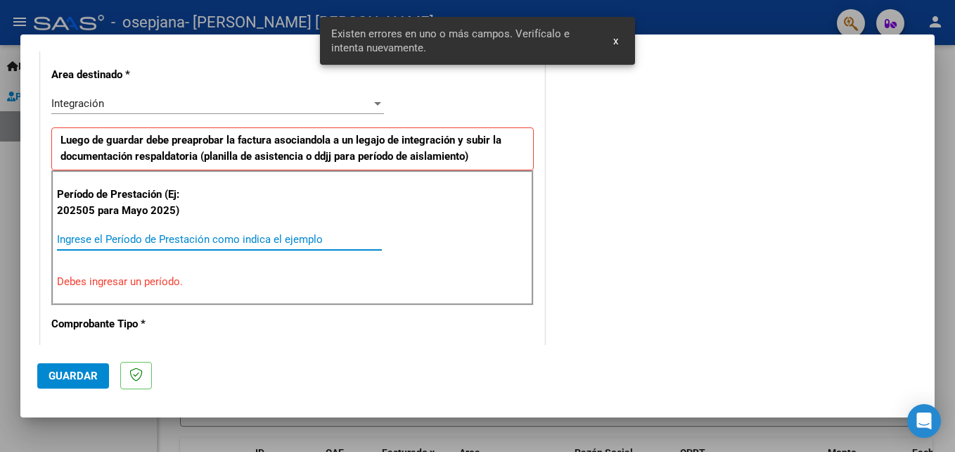
click at [289, 235] on input "Ingrese el Período de Prestación como indica el ejemplo" at bounding box center [219, 239] width 325 height 13
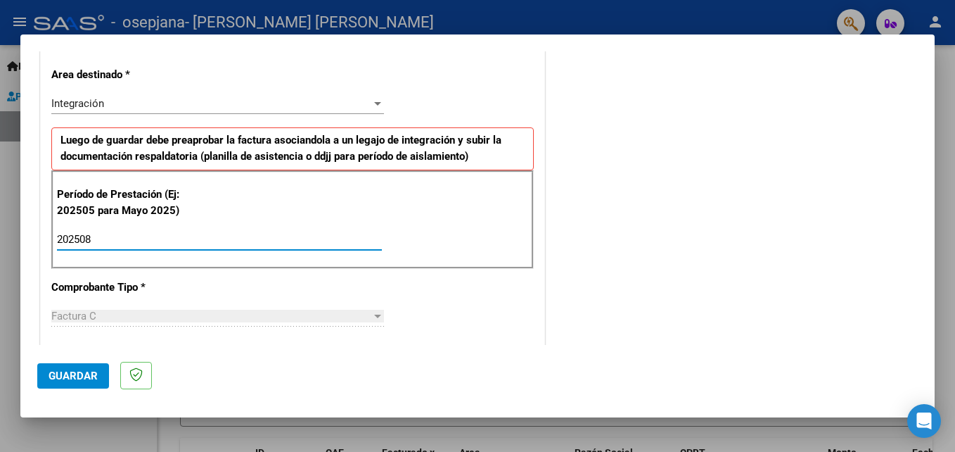
type input "202508"
click at [77, 380] on span "Guardar" at bounding box center [73, 375] width 49 height 13
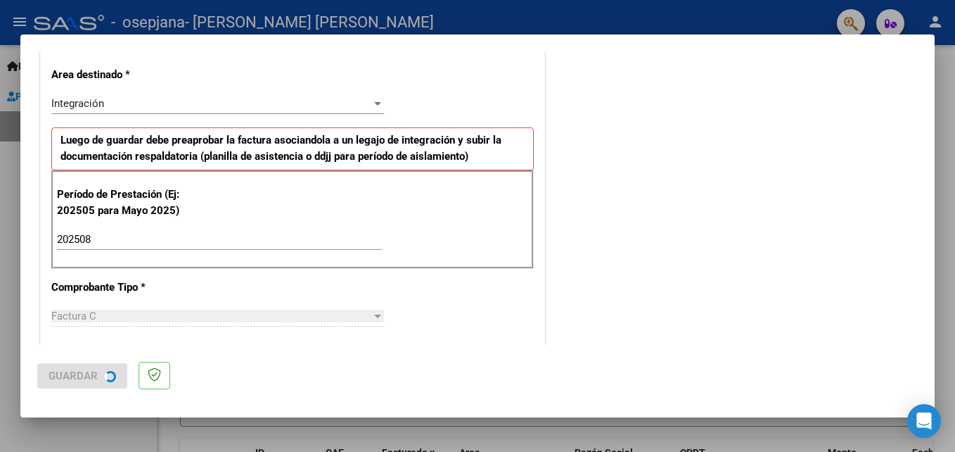
scroll to position [0, 0]
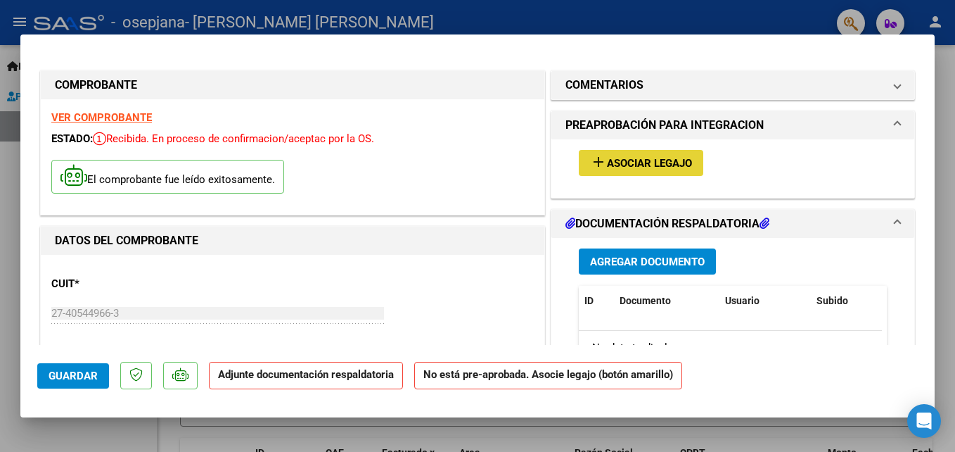
click at [637, 170] on button "add Asociar Legajo" at bounding box center [641, 163] width 125 height 26
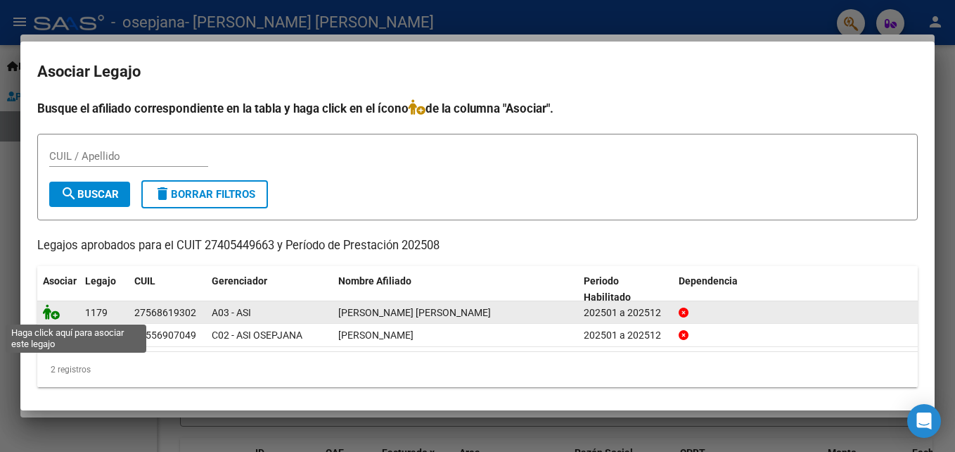
click at [54, 318] on icon at bounding box center [51, 311] width 17 height 15
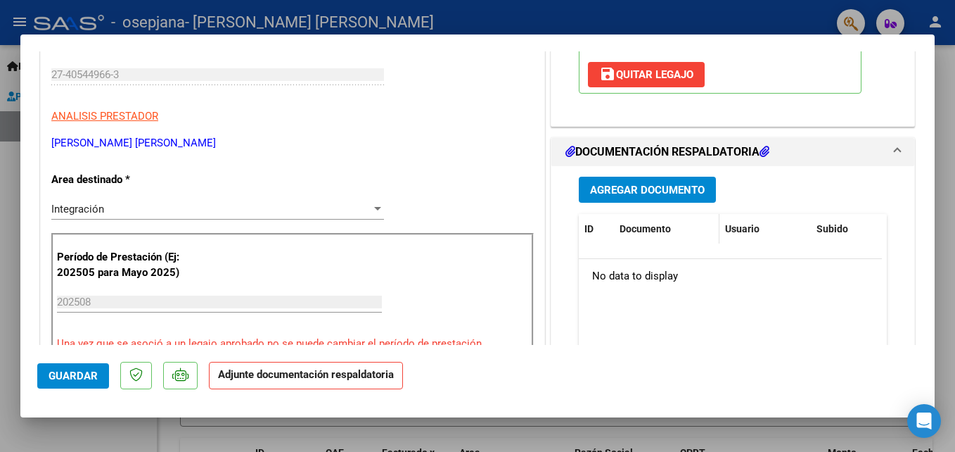
scroll to position [239, 0]
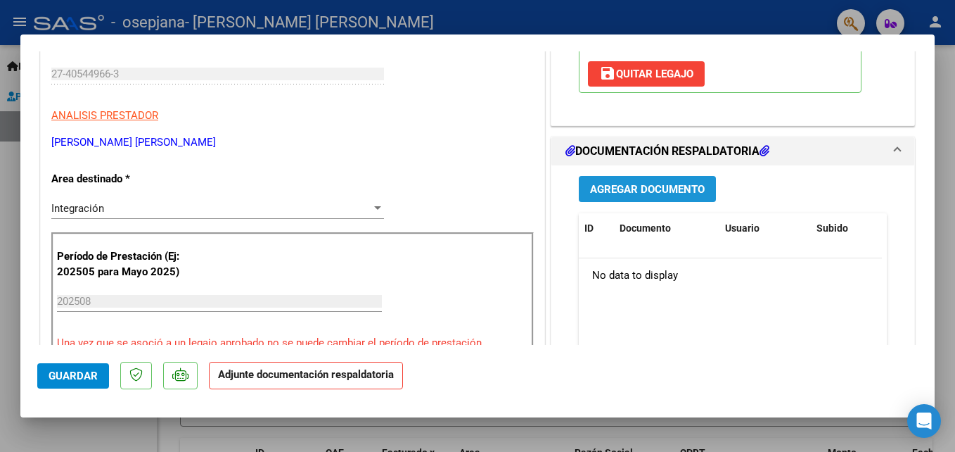
click at [644, 181] on button "Agregar Documento" at bounding box center [647, 189] width 137 height 26
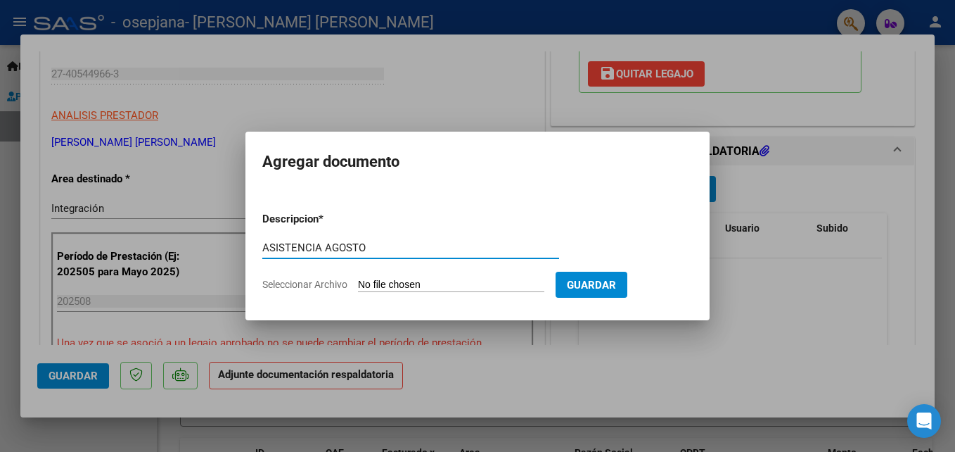
type input "ASISTENCIA AGOSTO"
drag, startPoint x: 403, startPoint y: 298, endPoint x: 402, endPoint y: 281, distance: 17.6
click at [402, 281] on form "Descripcion * ASISTENCIA AGOSTO Escriba aquí una descripcion Seleccionar Archiv…" at bounding box center [477, 251] width 431 height 103
click at [402, 281] on input "Seleccionar Archivo" at bounding box center [451, 285] width 186 height 13
type input "C:\fakepath\[PERSON_NAME].pdf"
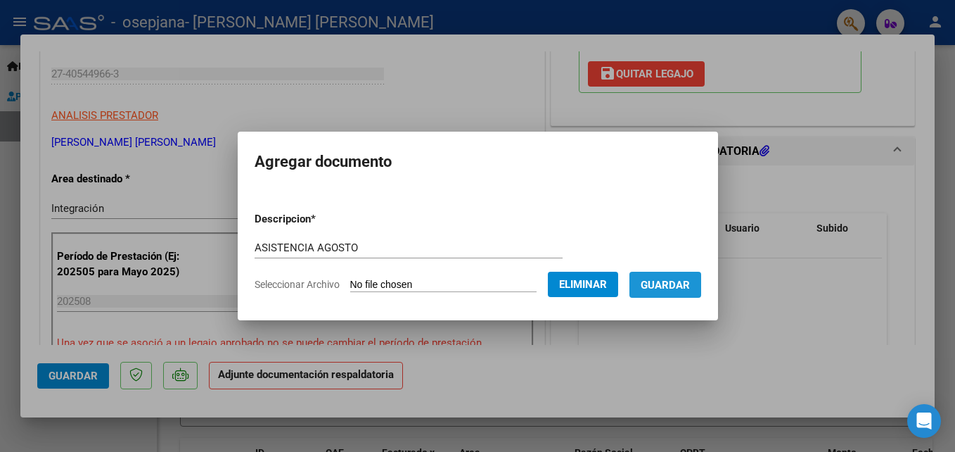
click at [690, 288] on span "Guardar" at bounding box center [665, 285] width 49 height 13
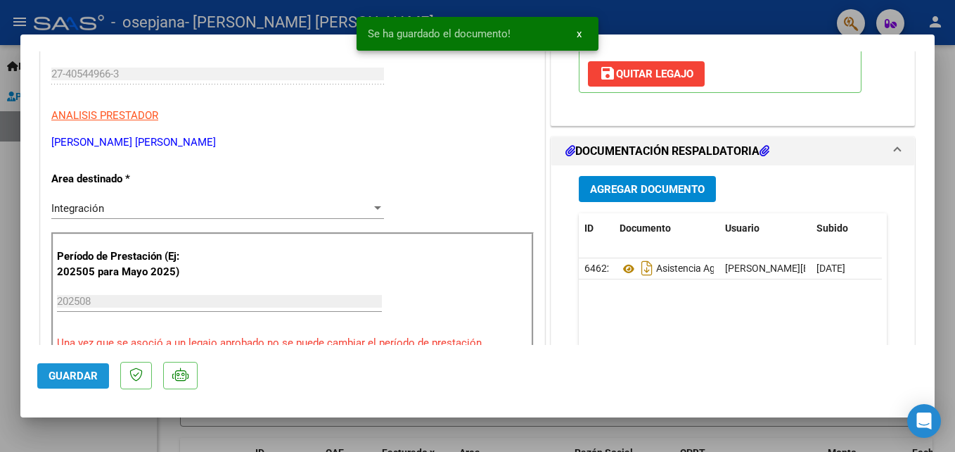
click at [65, 378] on span "Guardar" at bounding box center [73, 375] width 49 height 13
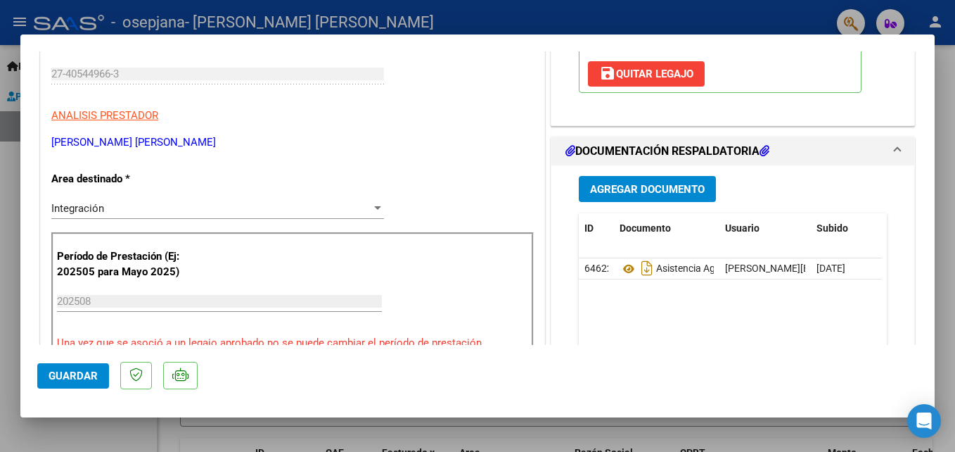
click at [78, 377] on span "Guardar" at bounding box center [73, 375] width 49 height 13
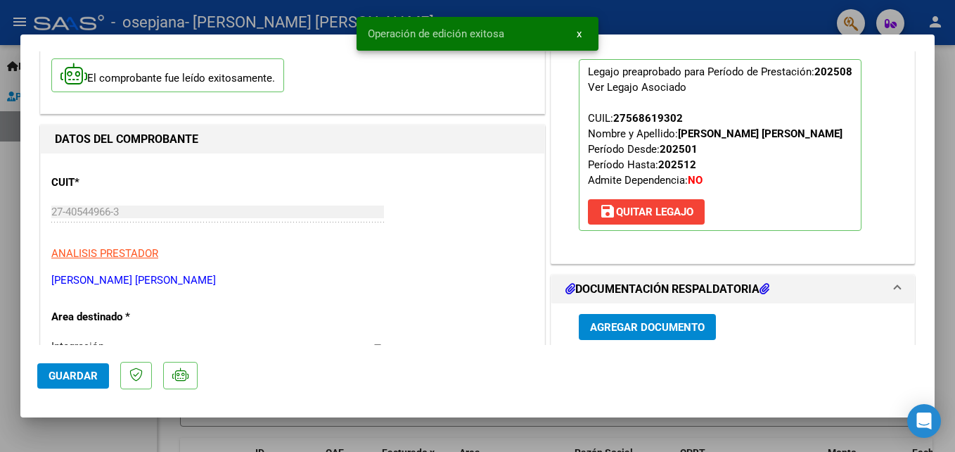
scroll to position [63, 0]
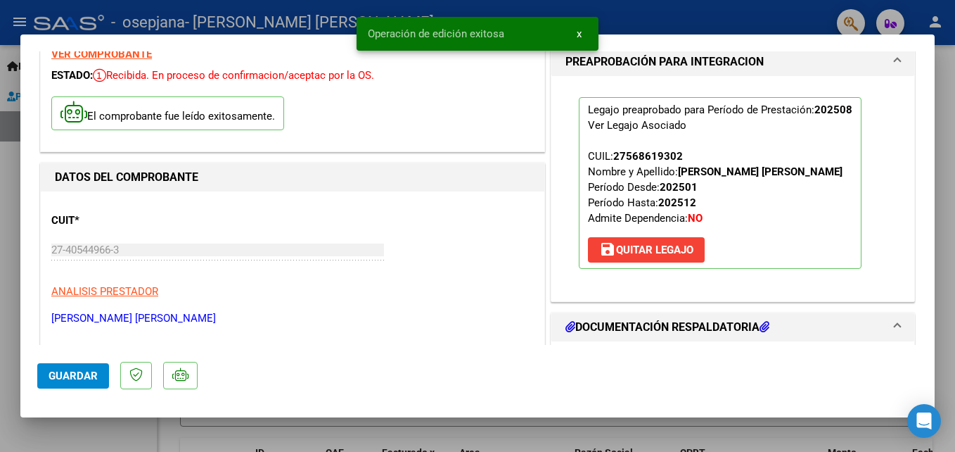
click at [13, 270] on div at bounding box center [477, 226] width 955 height 452
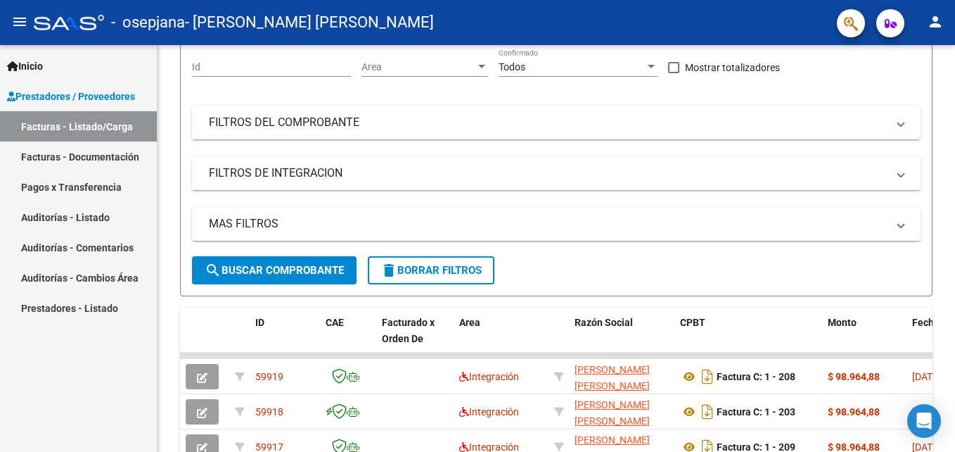
scroll to position [131, 0]
